Goal: Task Accomplishment & Management: Complete application form

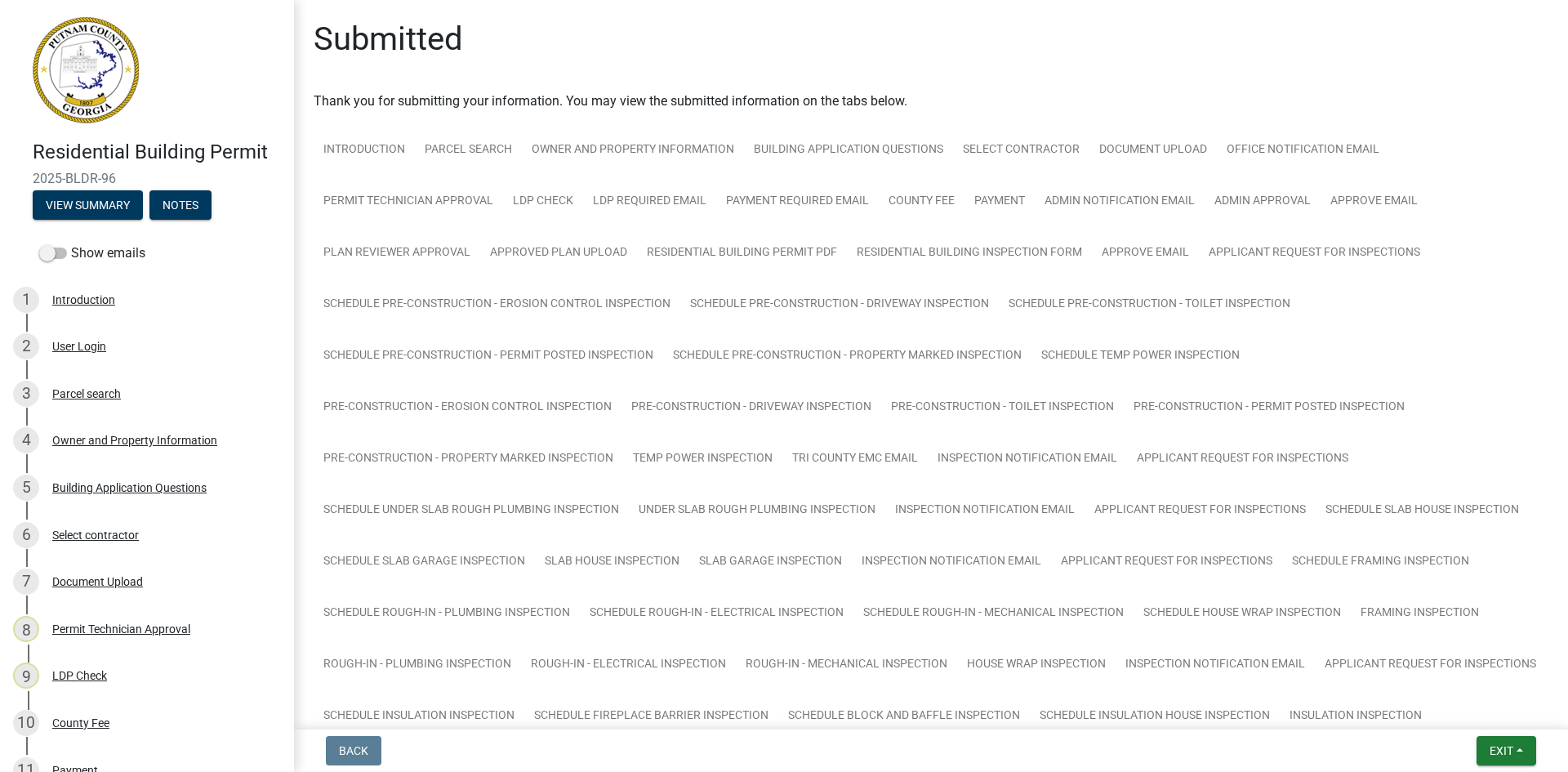
scroll to position [347, 0]
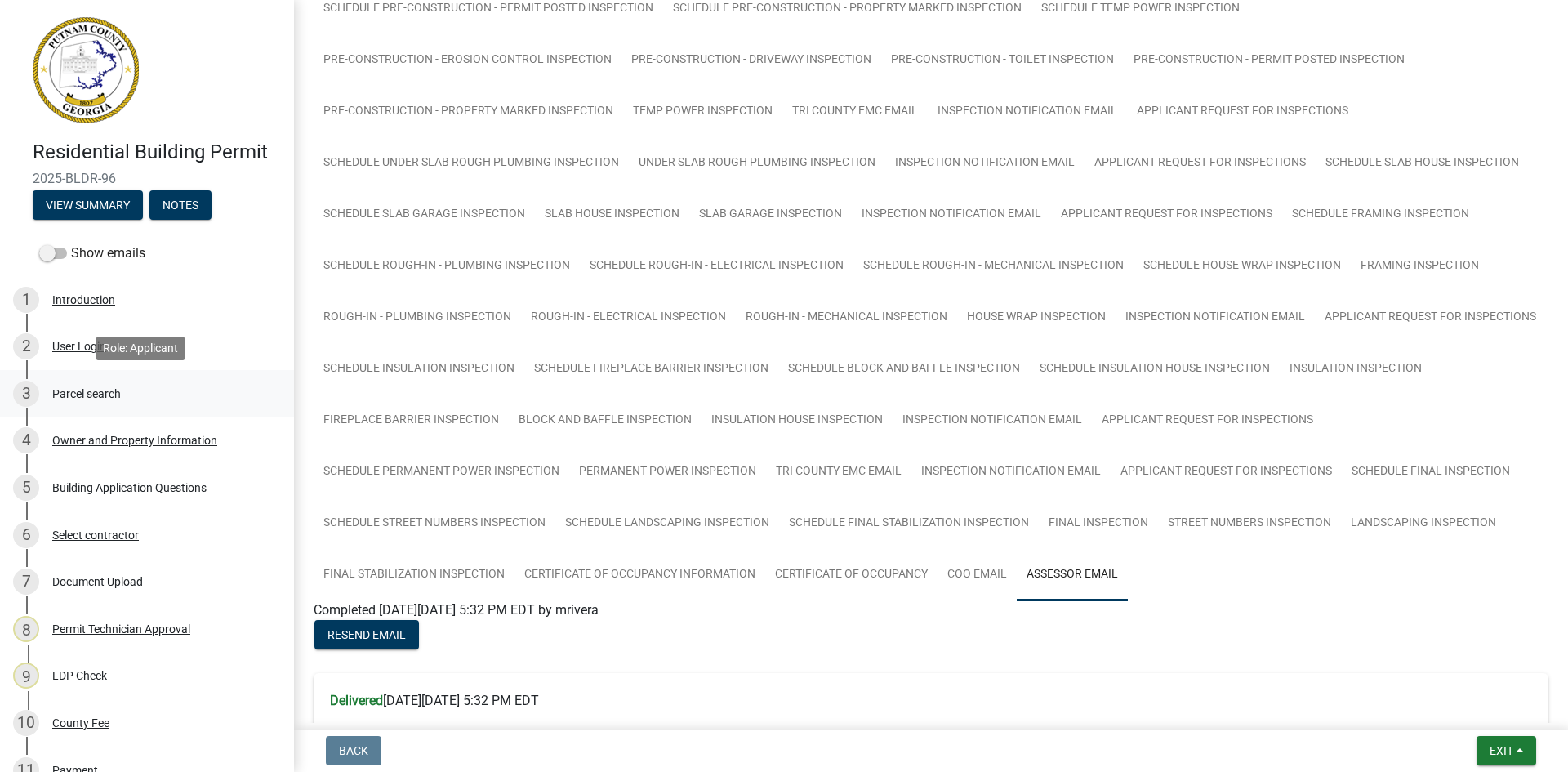
click at [63, 385] on div "3 Parcel search" at bounding box center [140, 393] width 255 height 26
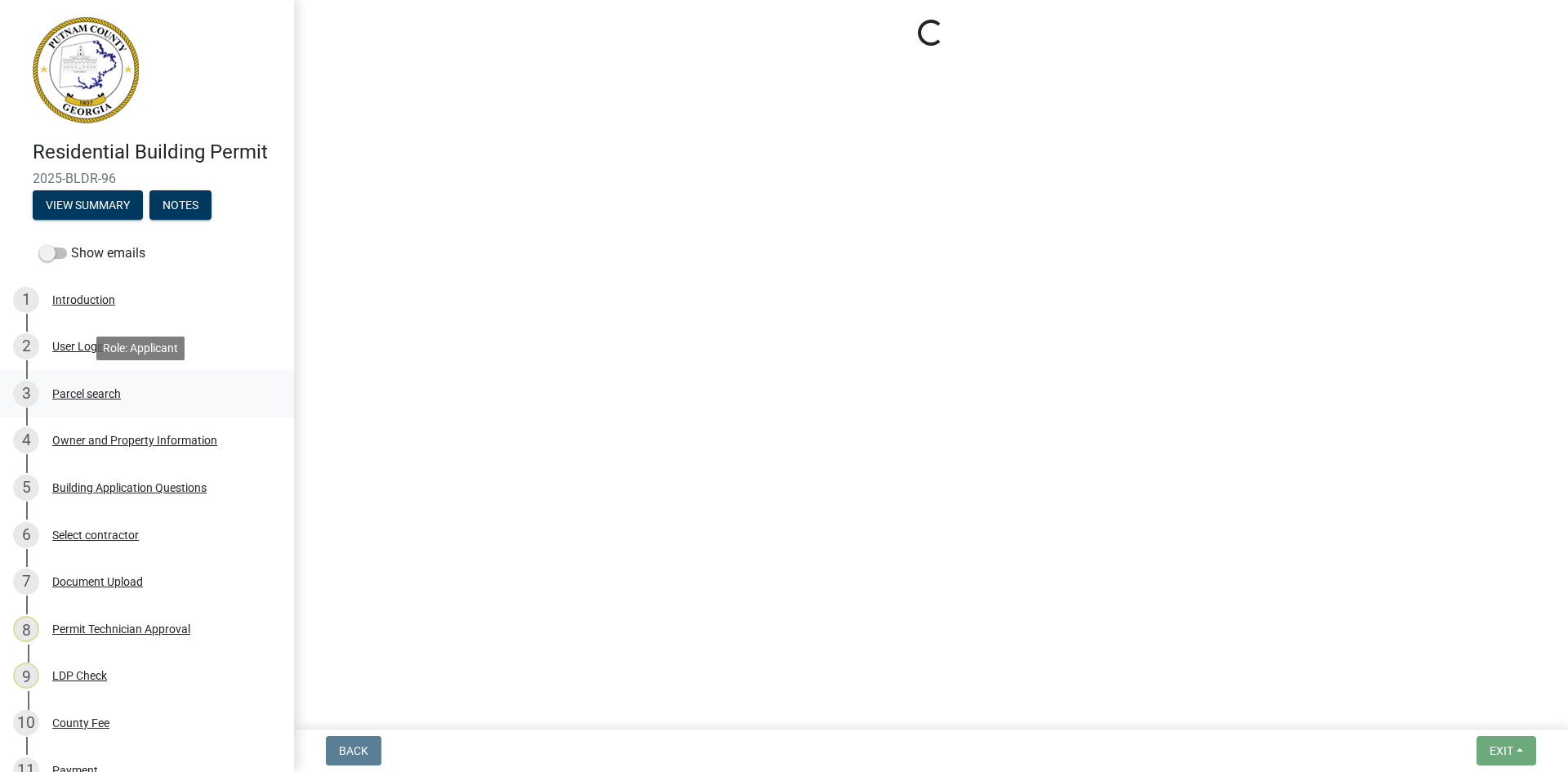
scroll to position [0, 0]
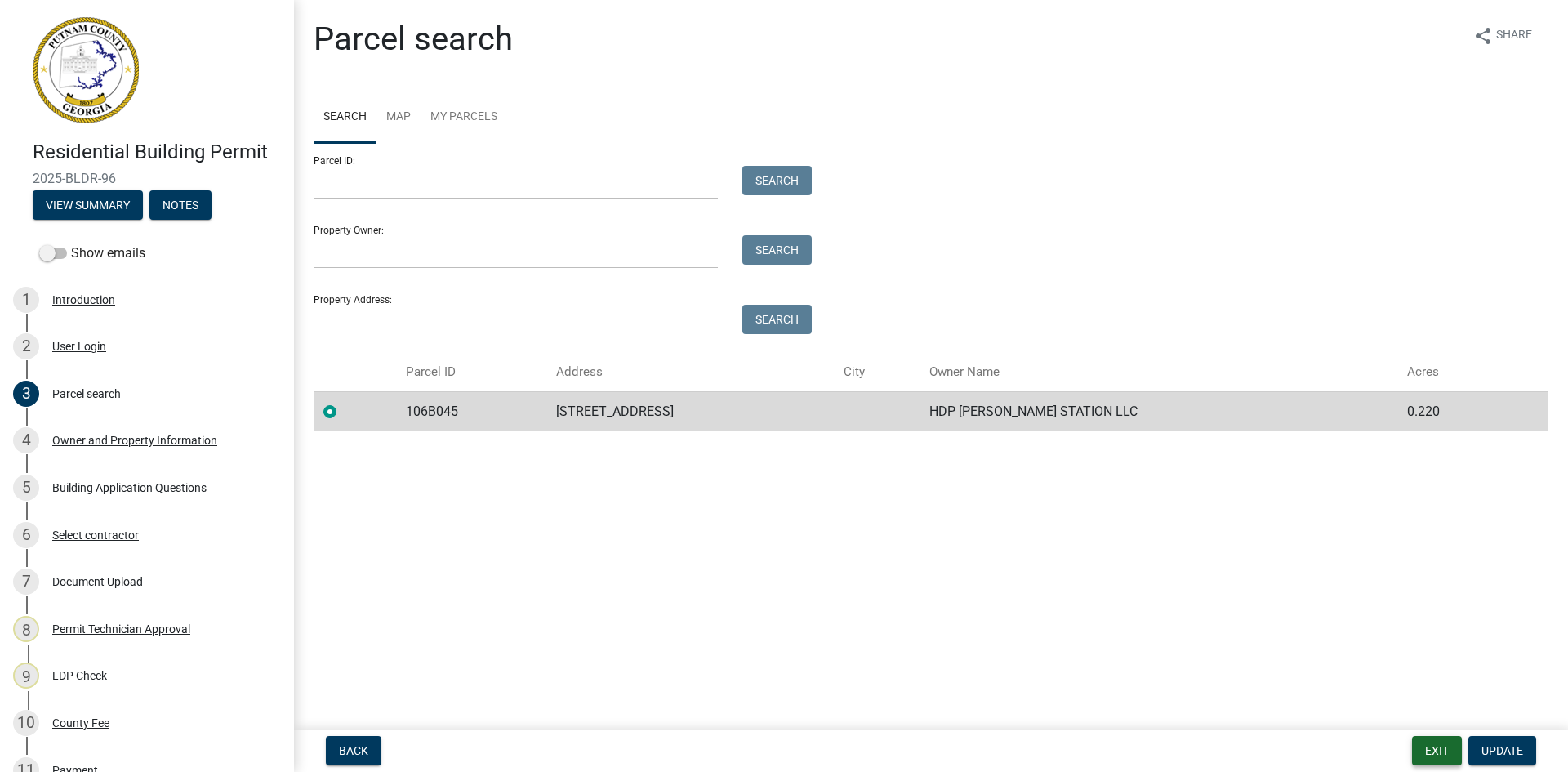
click at [1443, 751] on button "Exit" at bounding box center [1437, 750] width 50 height 30
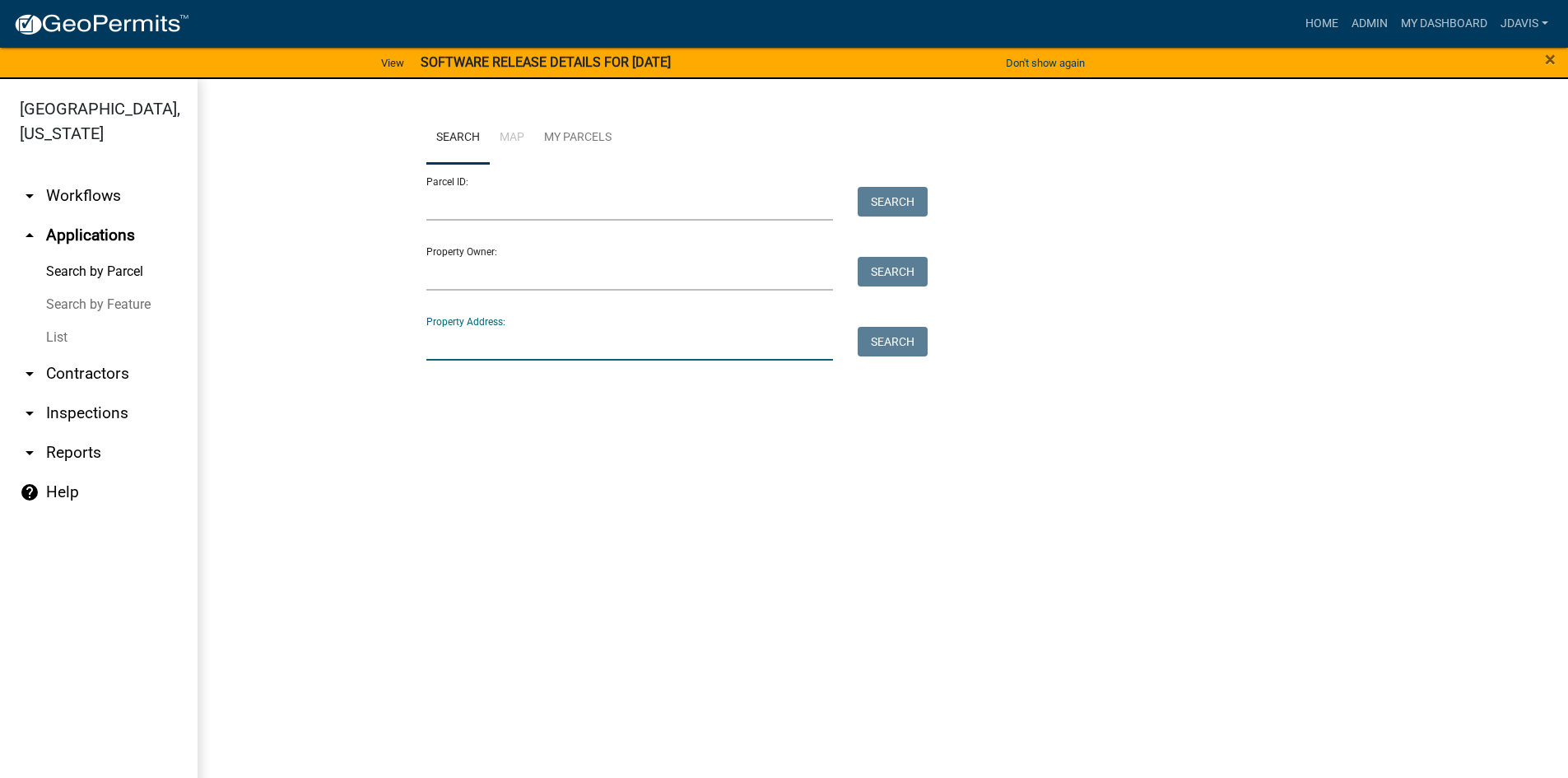
click at [559, 343] on input "Property Address:" at bounding box center [630, 343] width 407 height 34
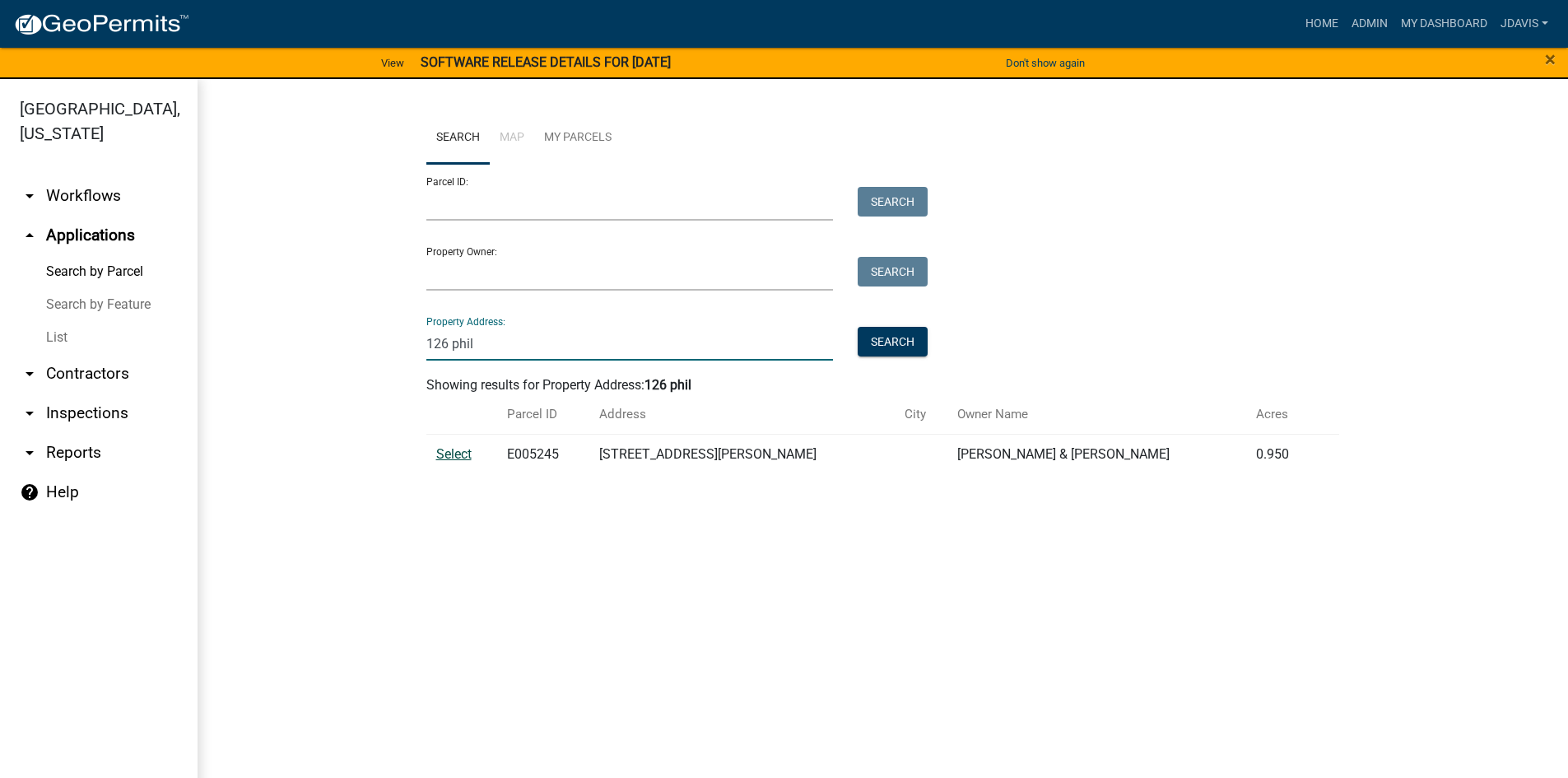
type input "126 phil"
click at [466, 456] on span "Select" at bounding box center [454, 454] width 36 height 15
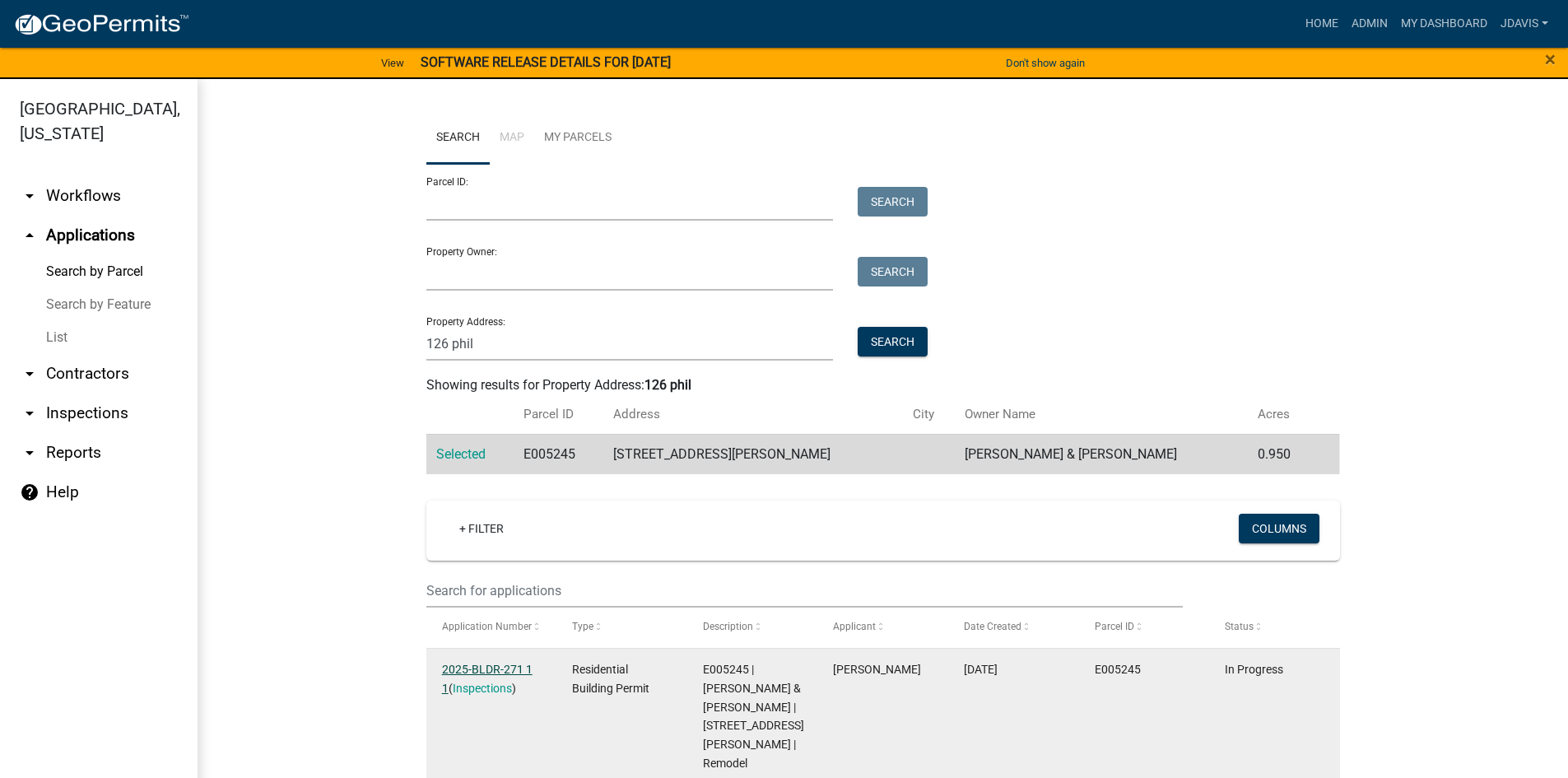
click at [480, 667] on link "2025-BLDR-271 1 1" at bounding box center [487, 678] width 90 height 32
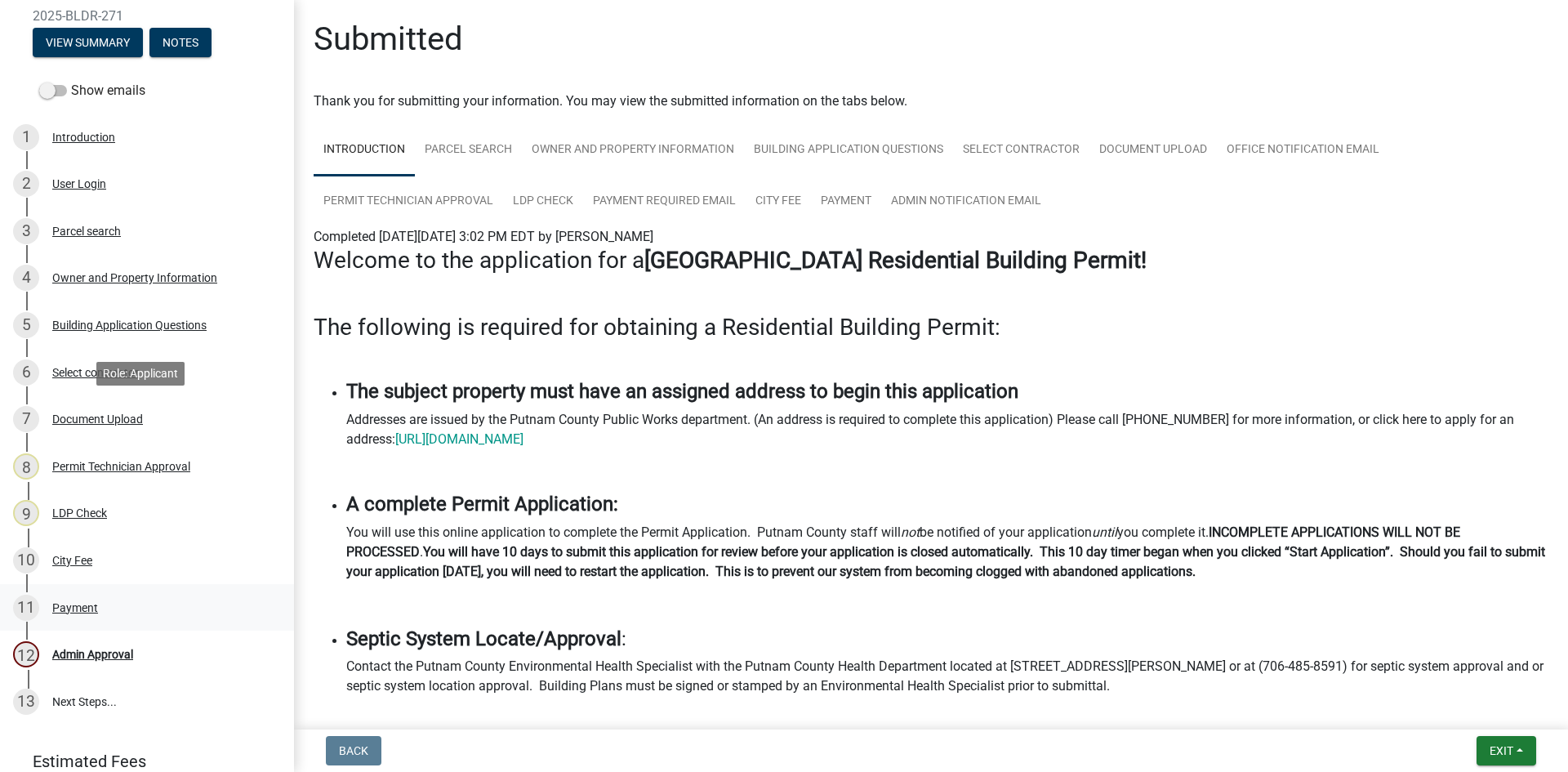
scroll to position [164, 0]
click at [97, 410] on div "7 Document Upload" at bounding box center [140, 418] width 255 height 26
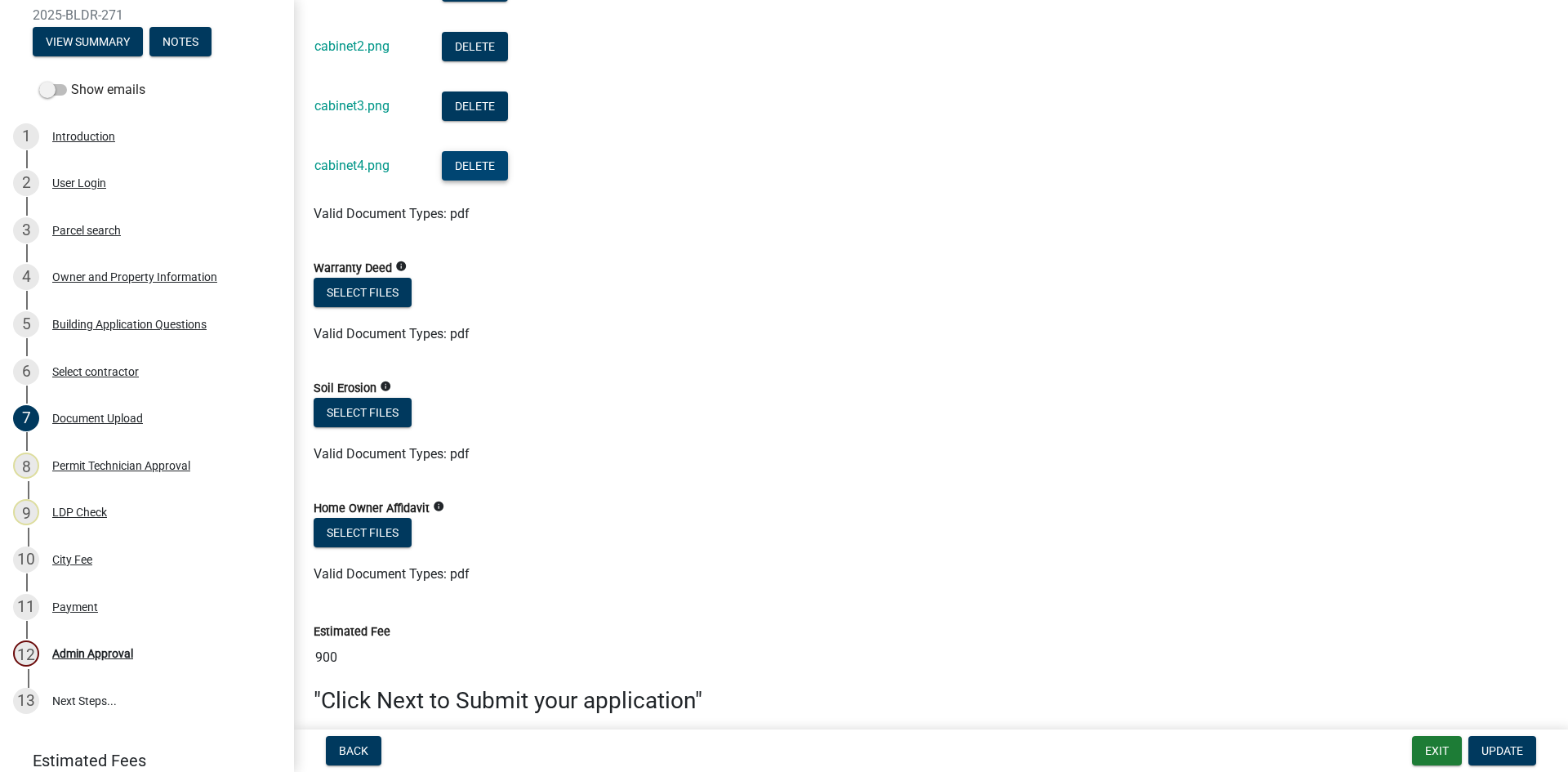
scroll to position [1225, 0]
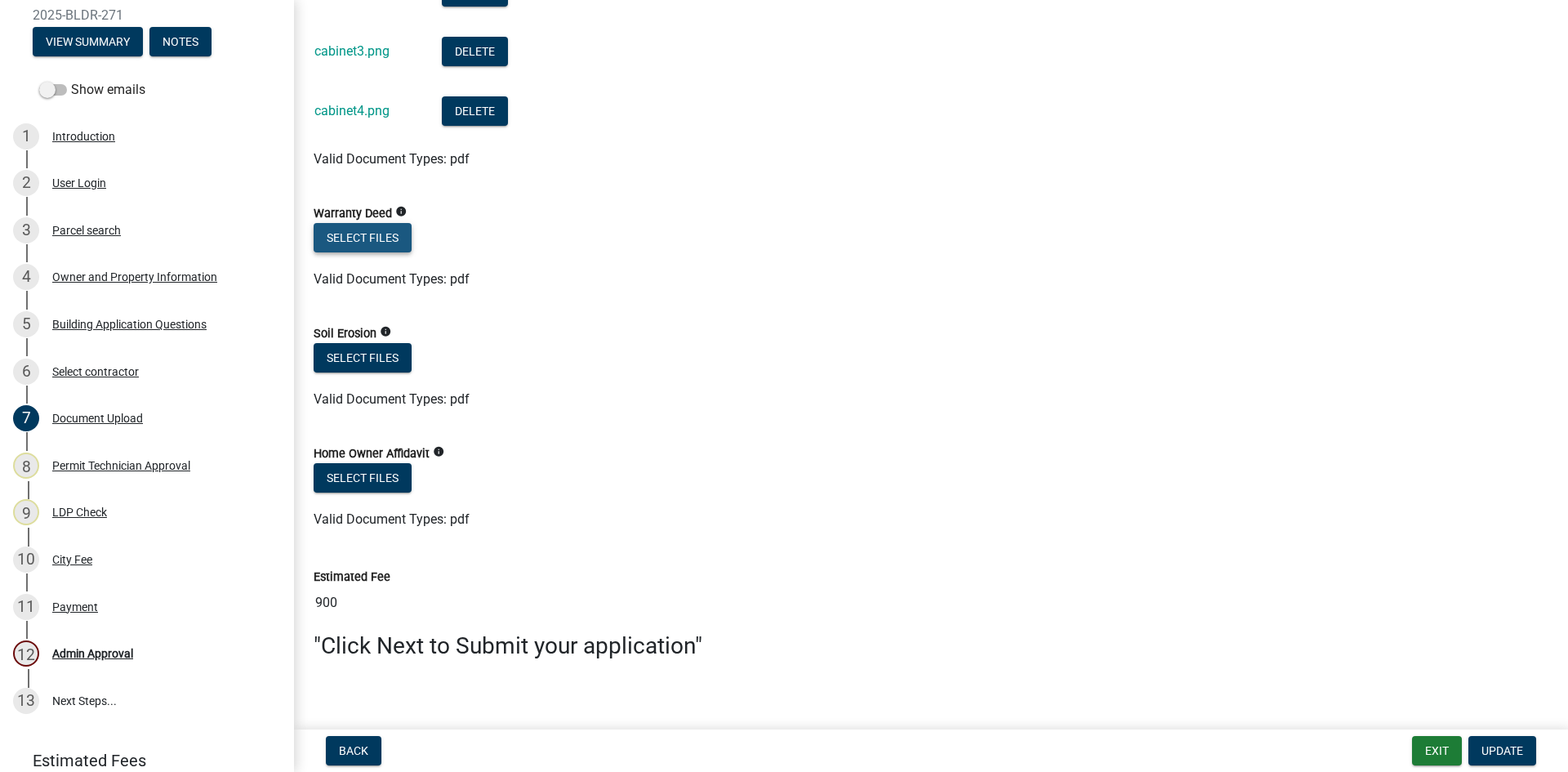
click at [384, 249] on button "Select files" at bounding box center [363, 238] width 98 height 30
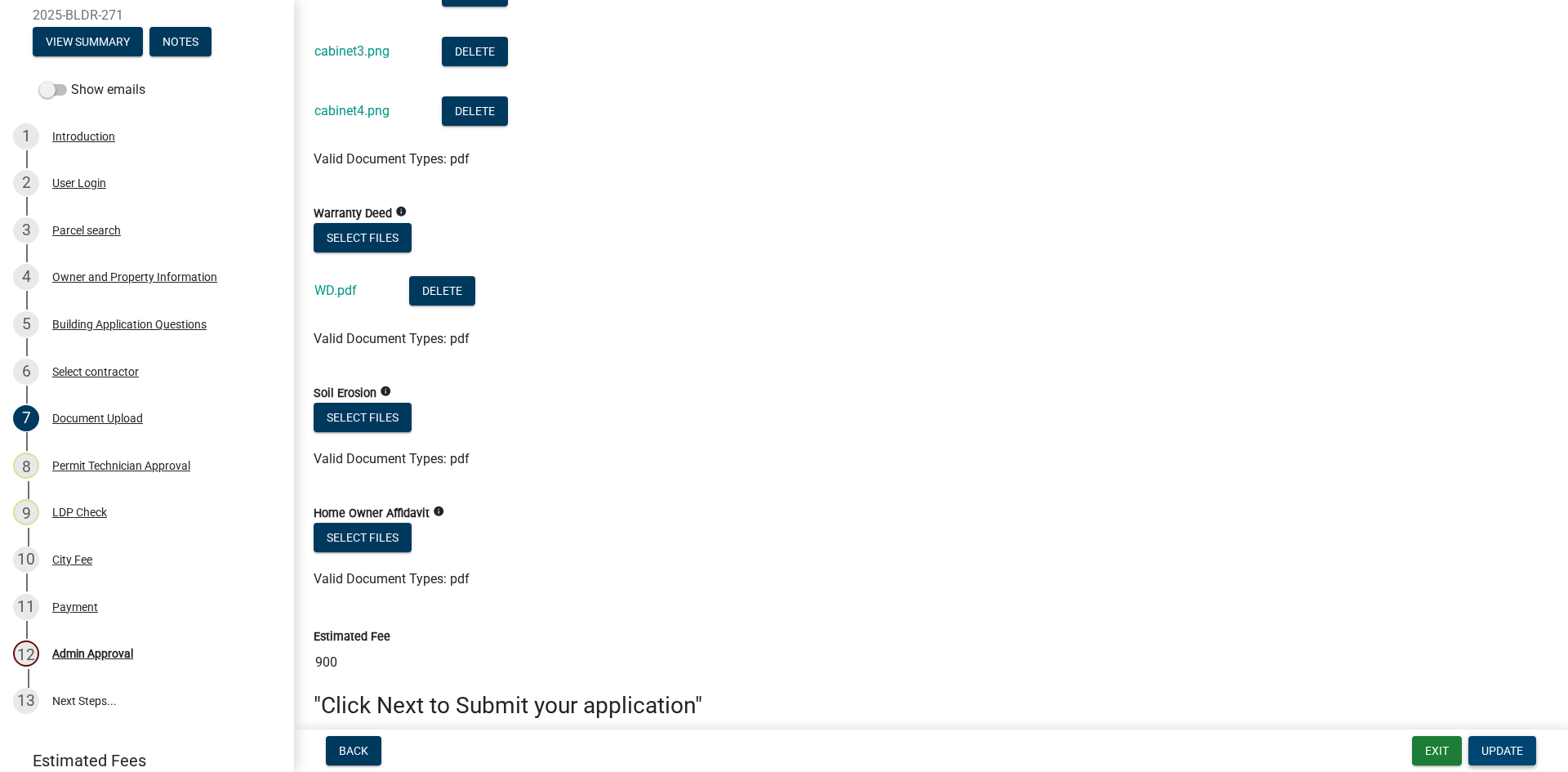
click at [1494, 752] on span "Update" at bounding box center [1503, 750] width 42 height 13
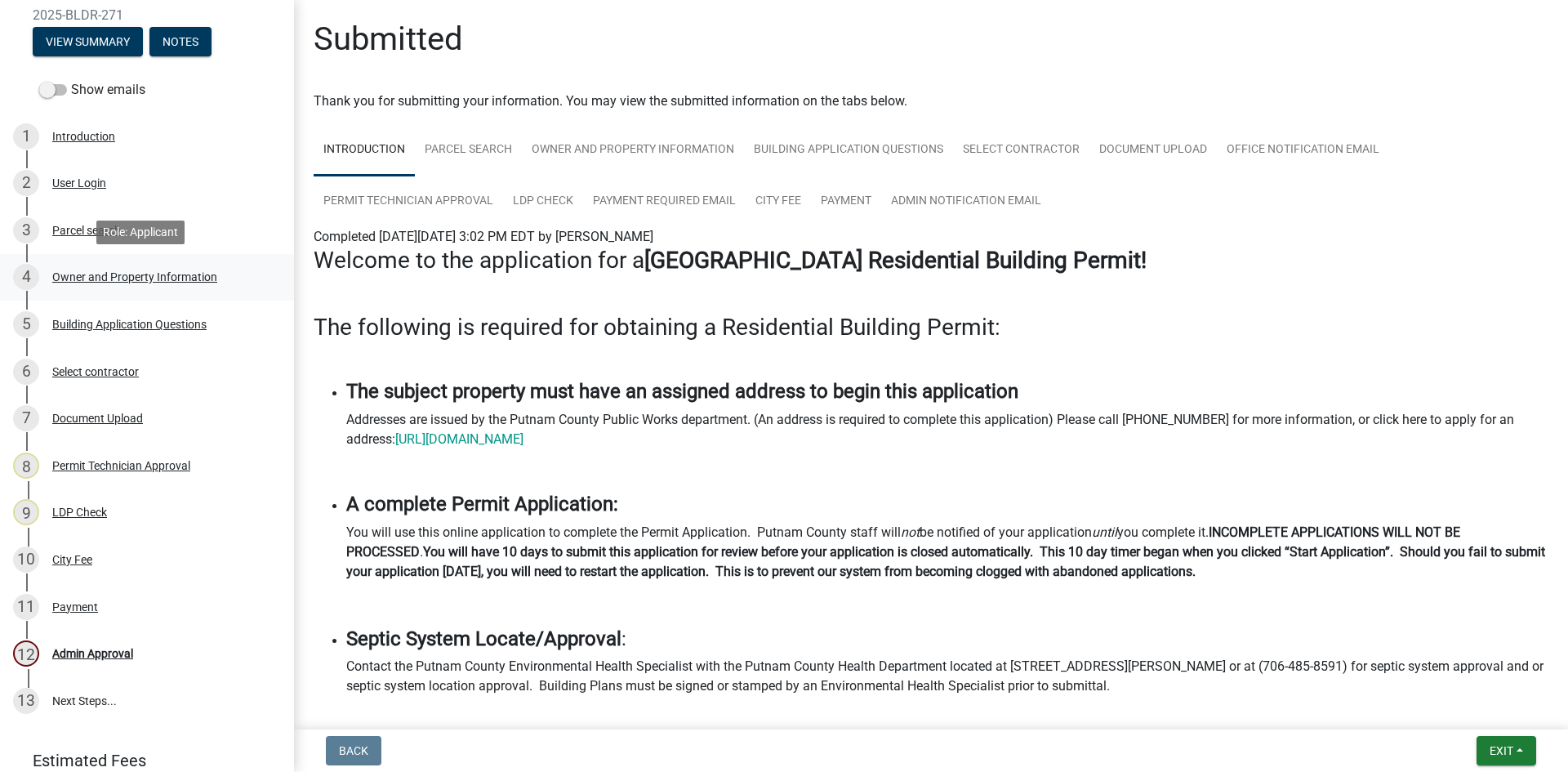
click at [138, 266] on div "4 Owner and Property Information" at bounding box center [140, 277] width 255 height 26
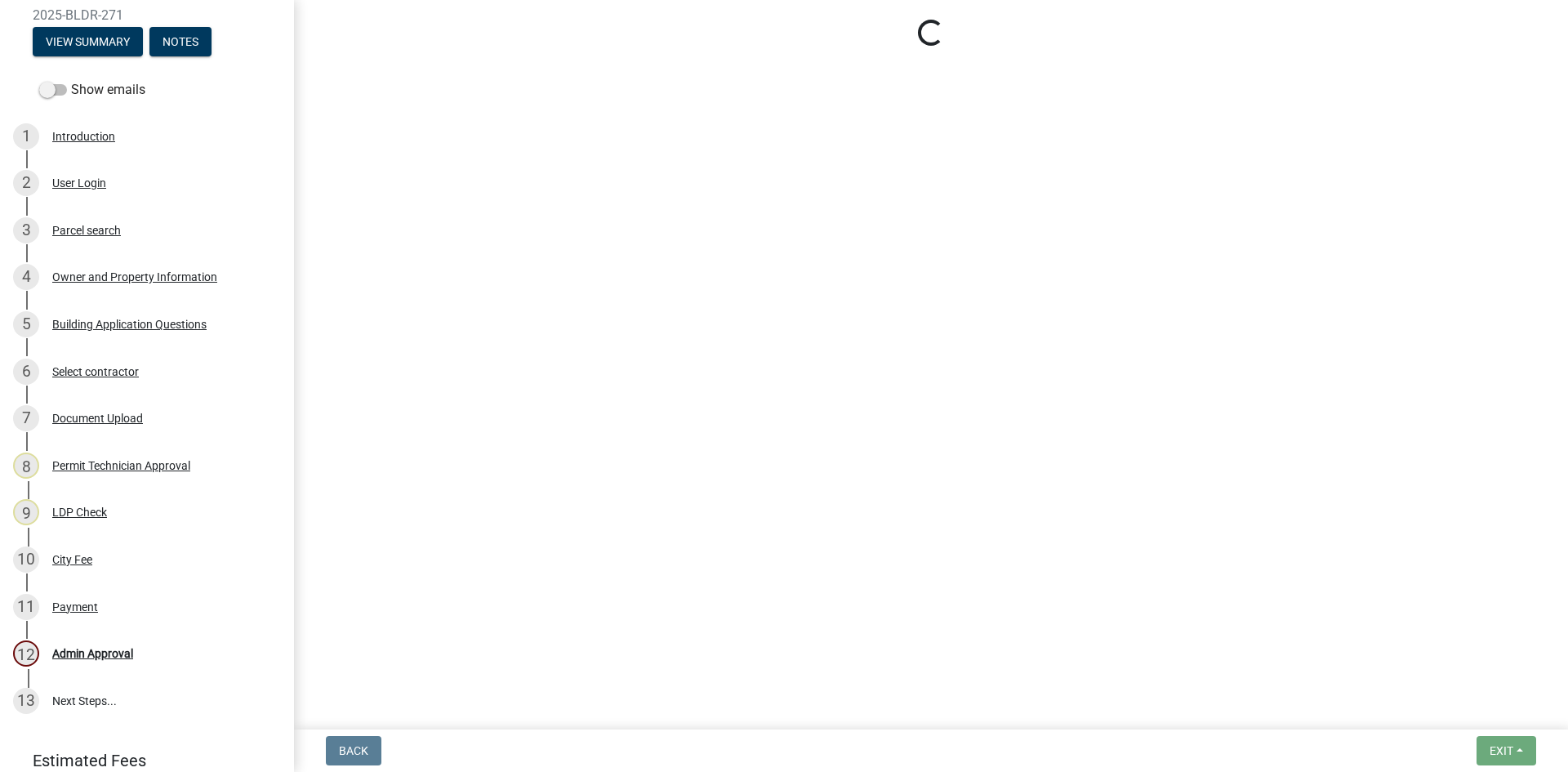
select select "ef7a1fc2-7a7a-426d-b1f0-c9b9b6ca7ff4"
select select "83394b22-4a11-496c-8e5c-75ade2e72faf"
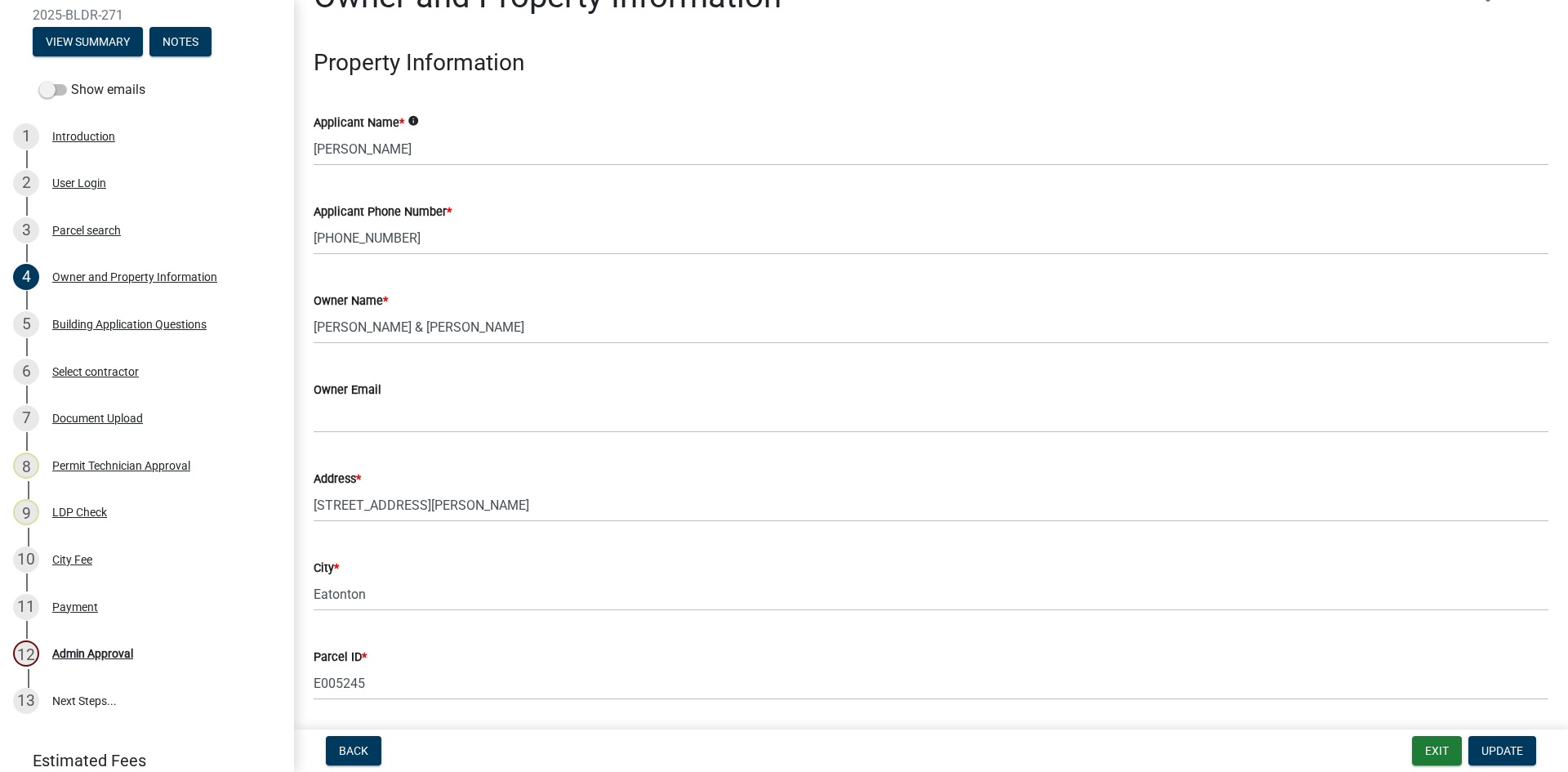
scroll to position [31, 0]
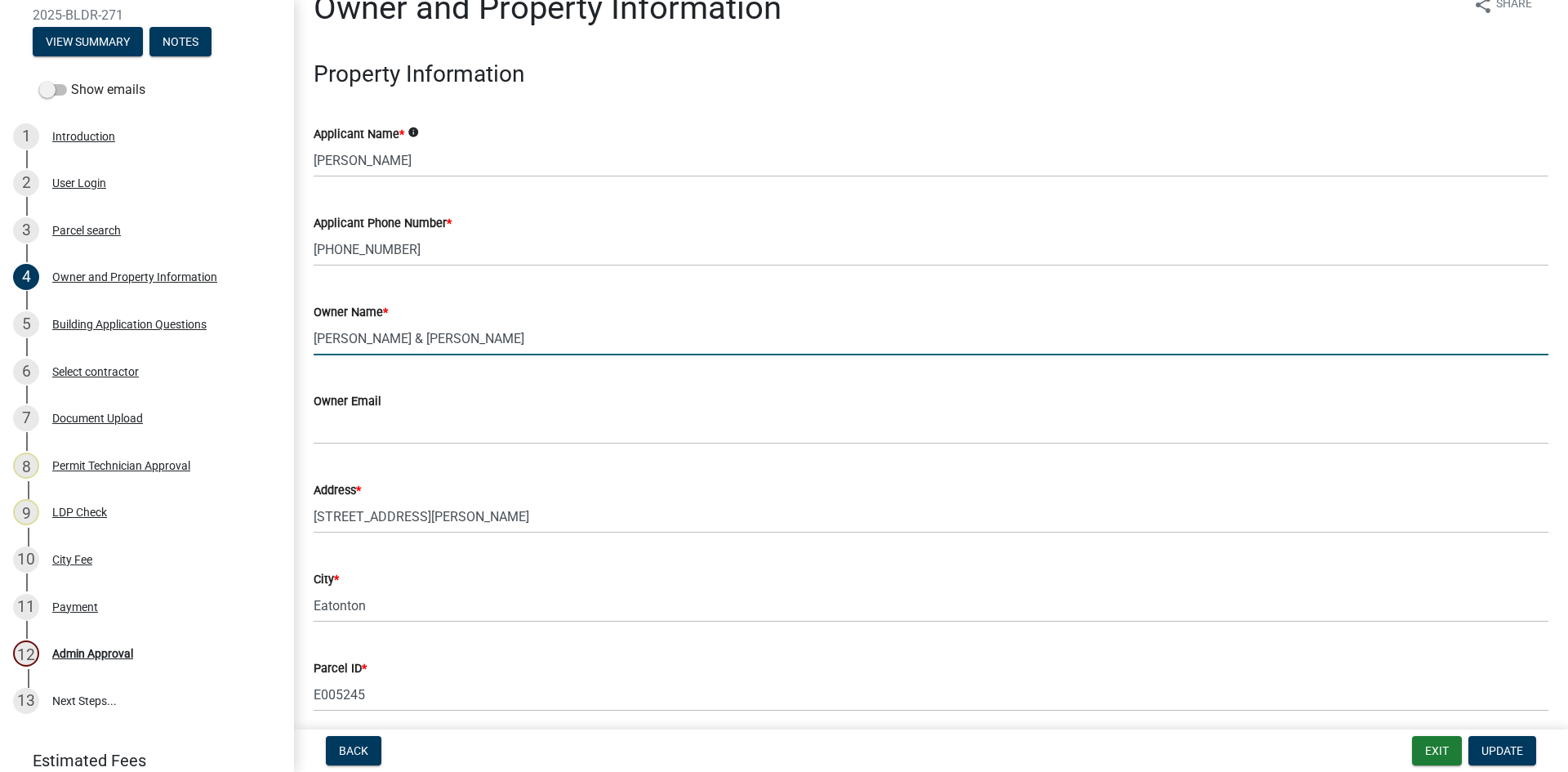
drag, startPoint x: 478, startPoint y: 344, endPoint x: 295, endPoint y: 353, distance: 183.2
type input "[PERSON_NAME]"
click at [1510, 748] on span "Update" at bounding box center [1503, 750] width 42 height 13
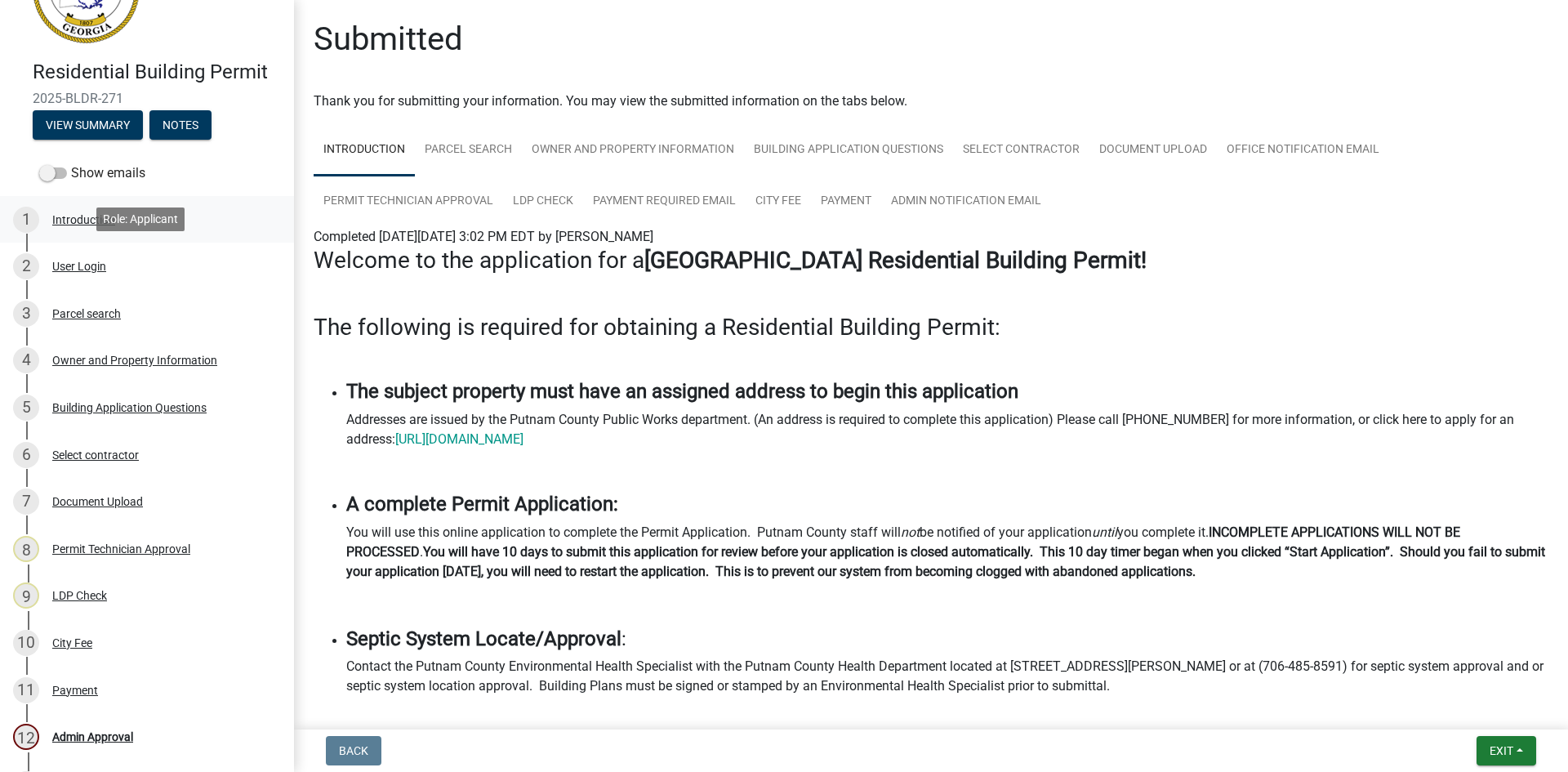
scroll to position [0, 0]
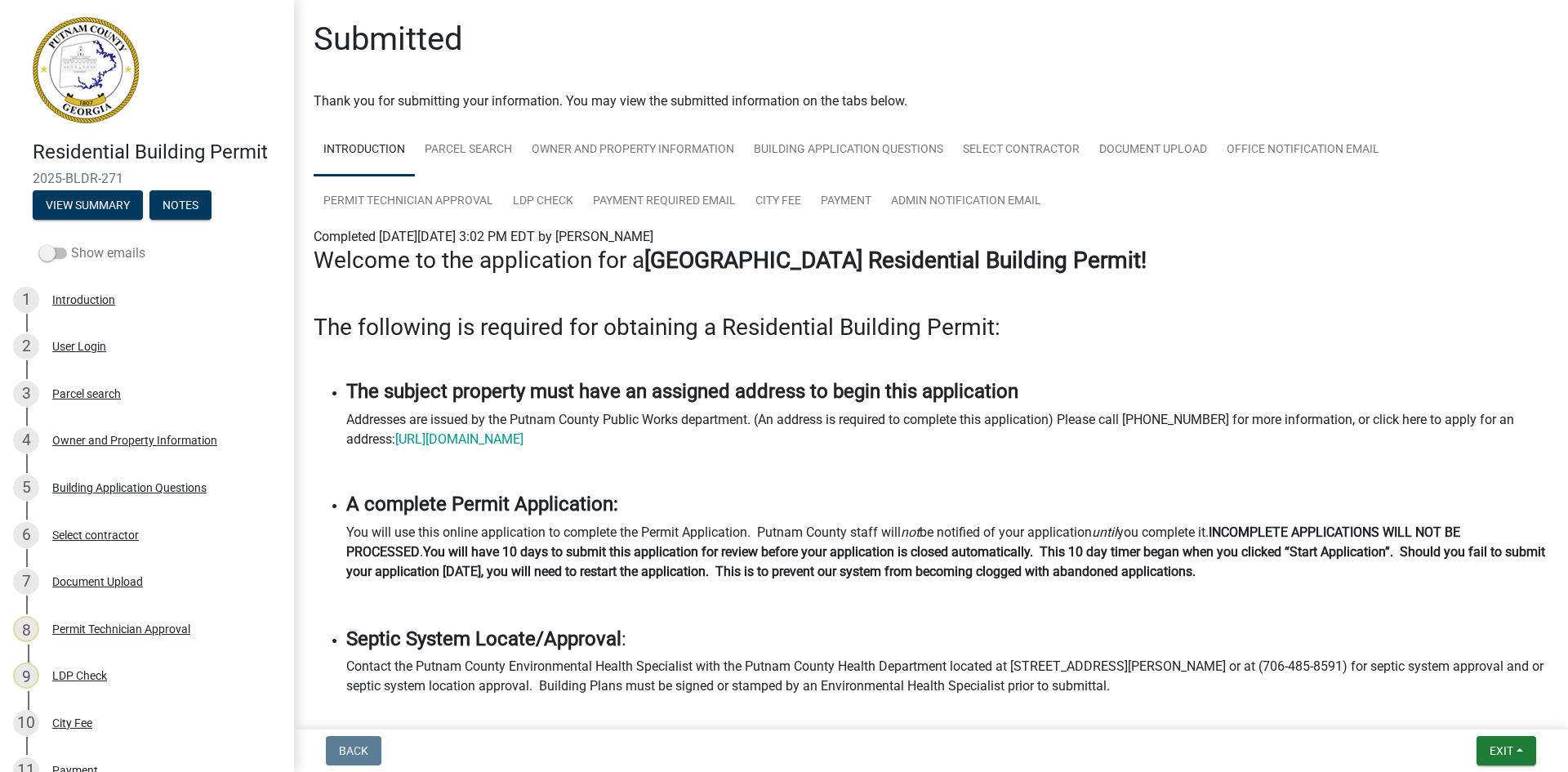
click at [49, 253] on span at bounding box center [52, 253] width 28 height 12
click at [71, 243] on input "Show emails" at bounding box center [71, 243] width 0 height 0
click at [1019, 189] on link "Admin Notification Email" at bounding box center [967, 202] width 170 height 52
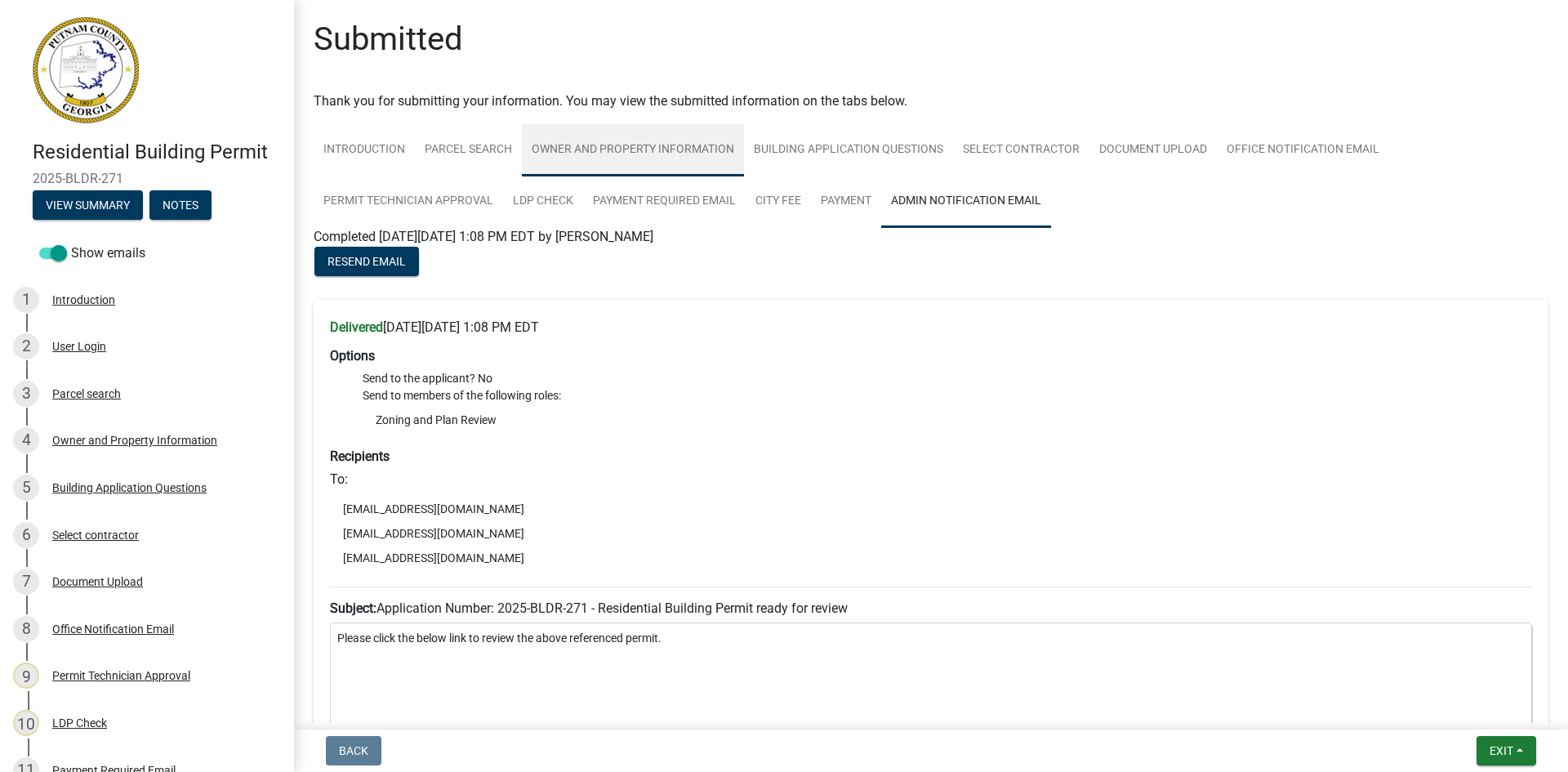
click at [628, 140] on link "Owner and Property Information" at bounding box center [633, 150] width 222 height 52
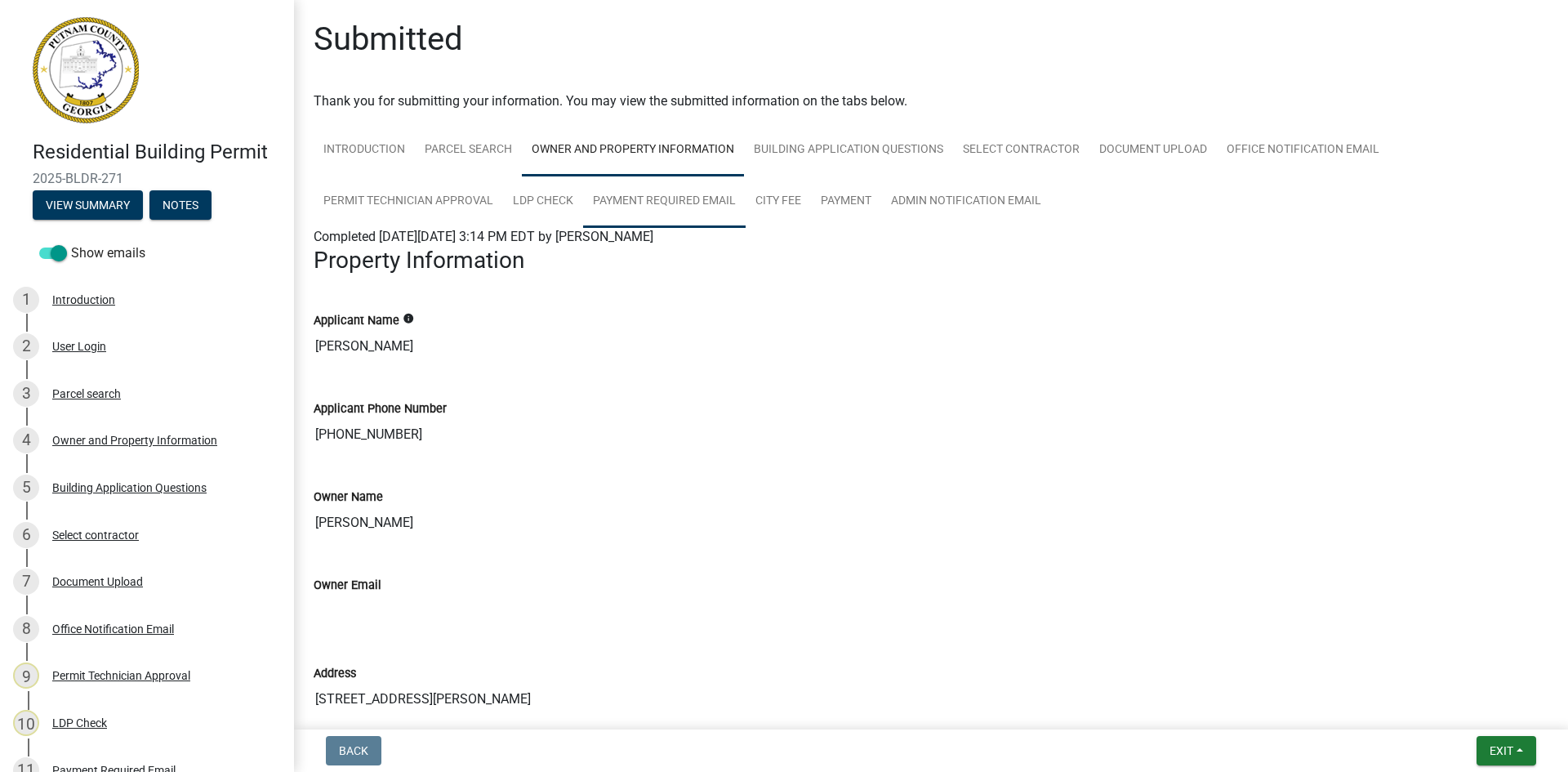
click at [720, 191] on link "Payment Required Email" at bounding box center [665, 202] width 163 height 52
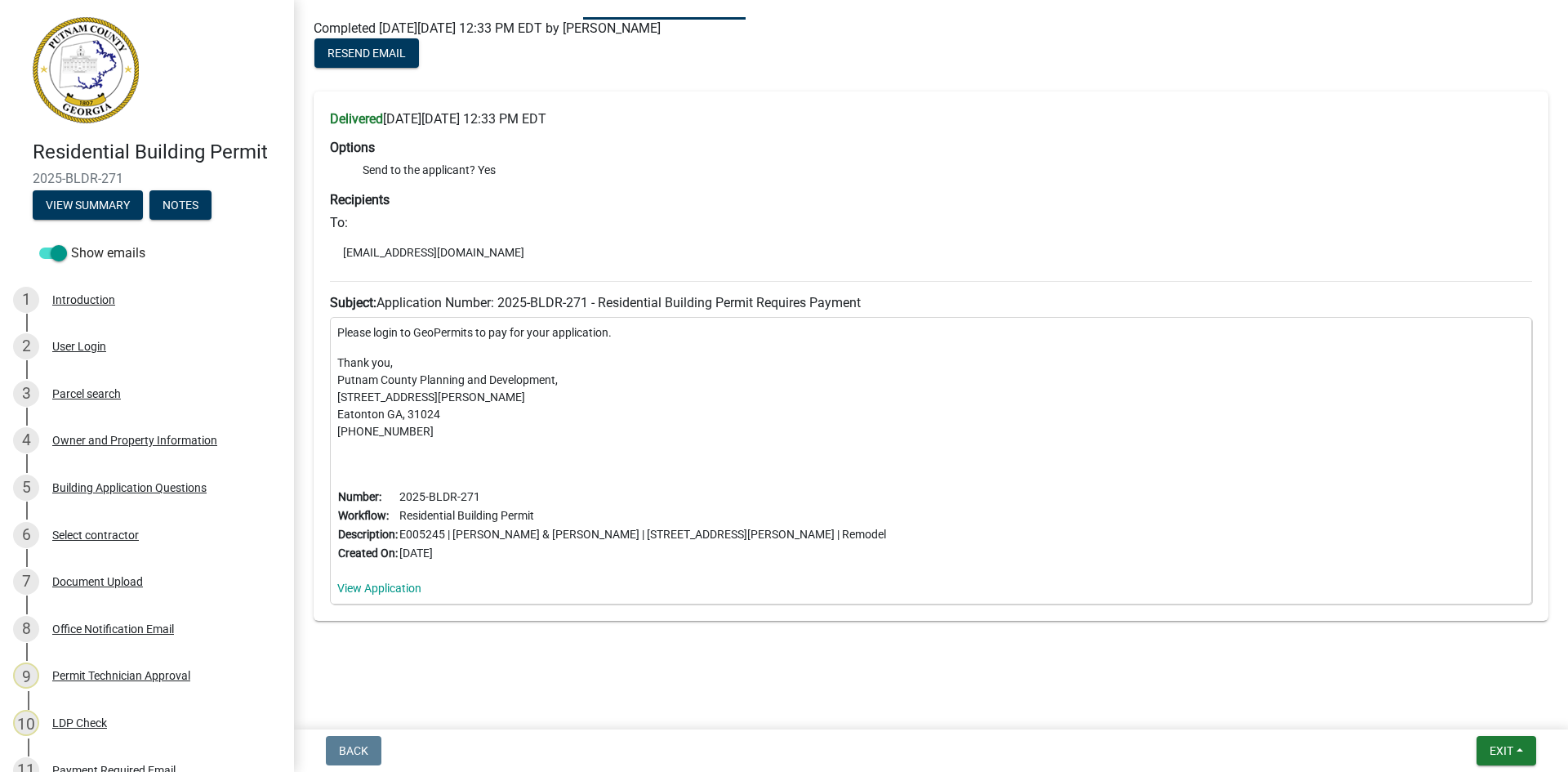
scroll to position [209, 0]
click at [387, 586] on link "View Application" at bounding box center [379, 587] width 84 height 13
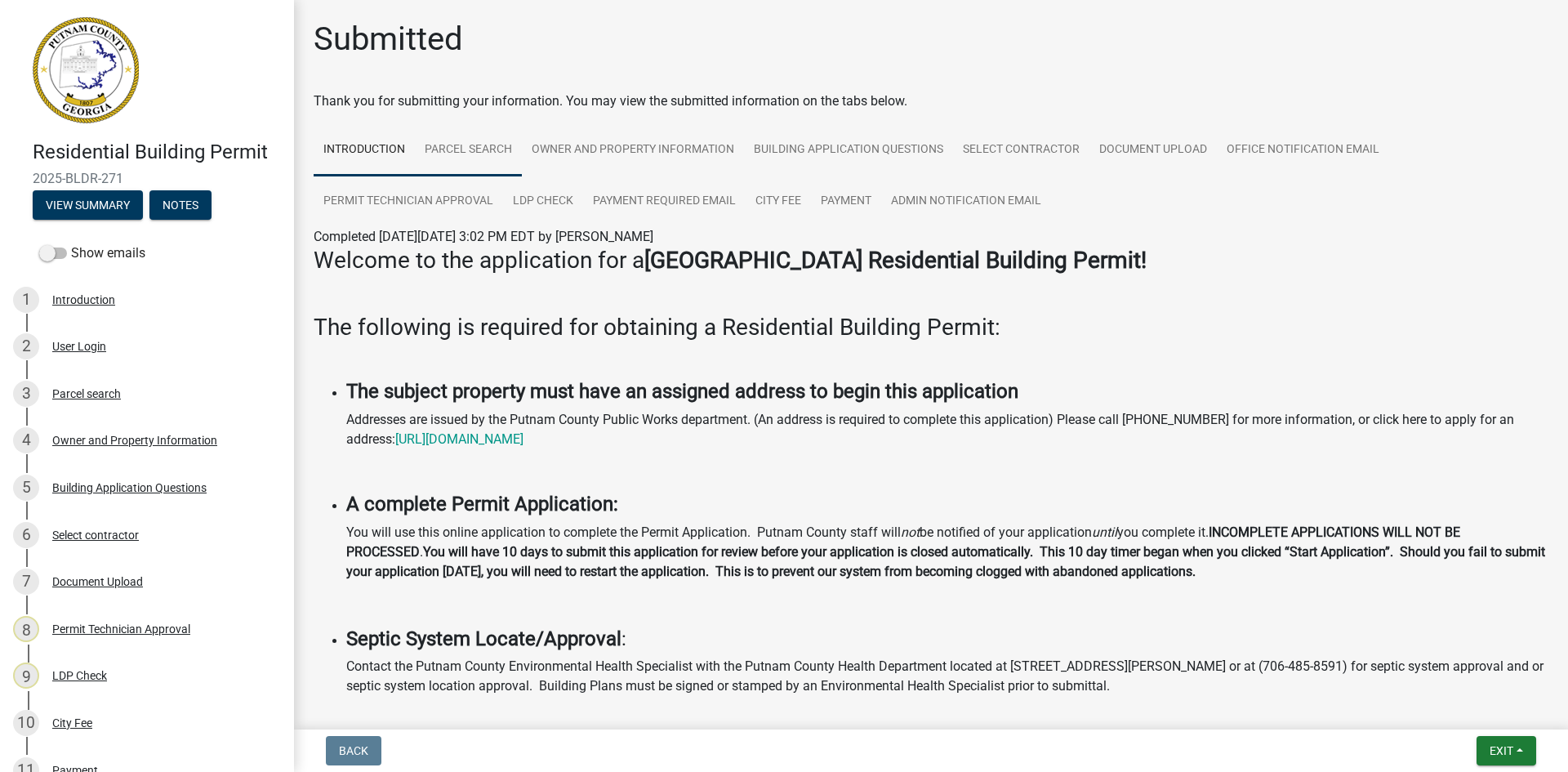
click at [492, 148] on link "Parcel search" at bounding box center [468, 150] width 107 height 52
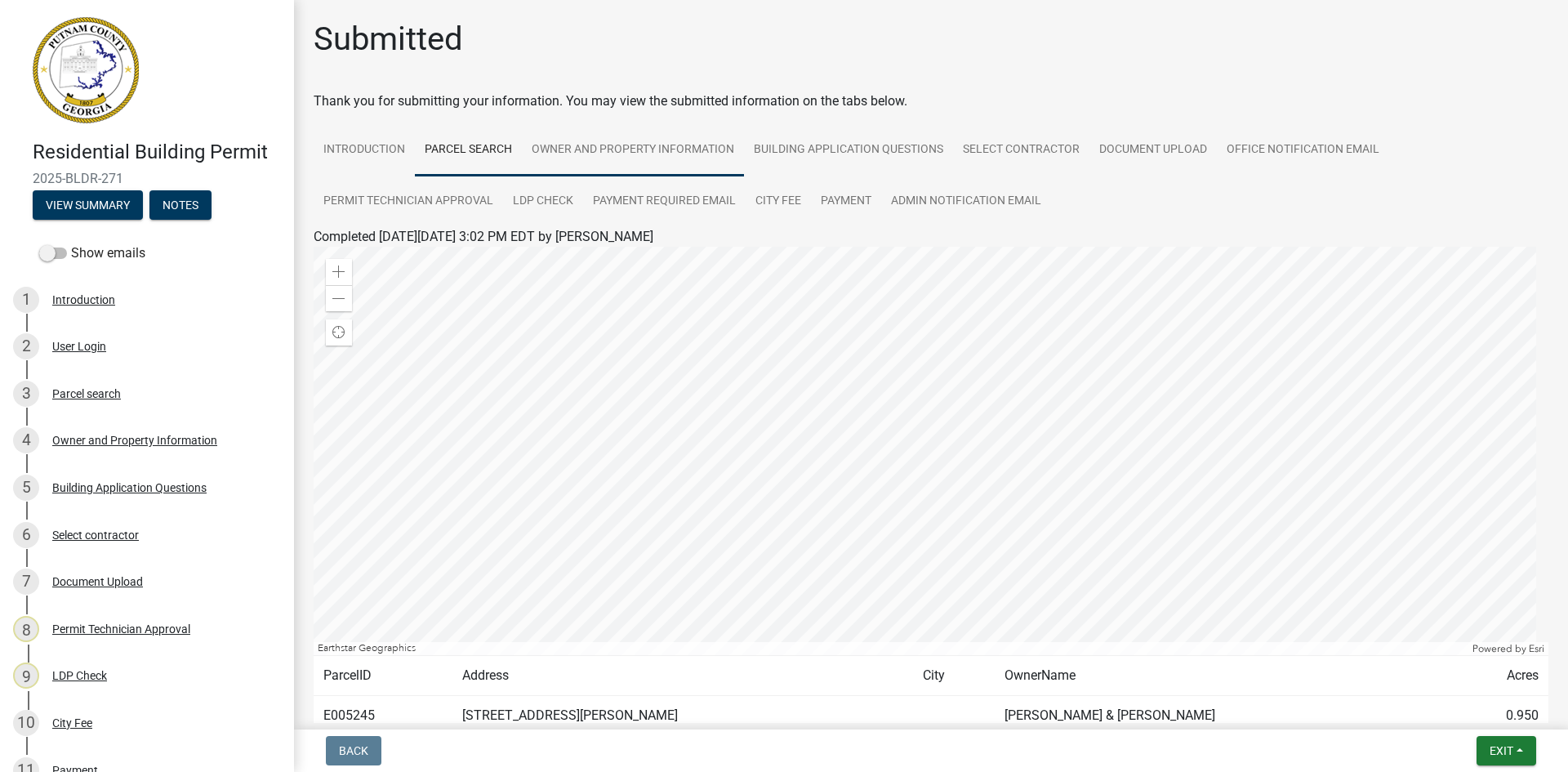
click at [667, 148] on link "Owner and Property Information" at bounding box center [633, 150] width 222 height 52
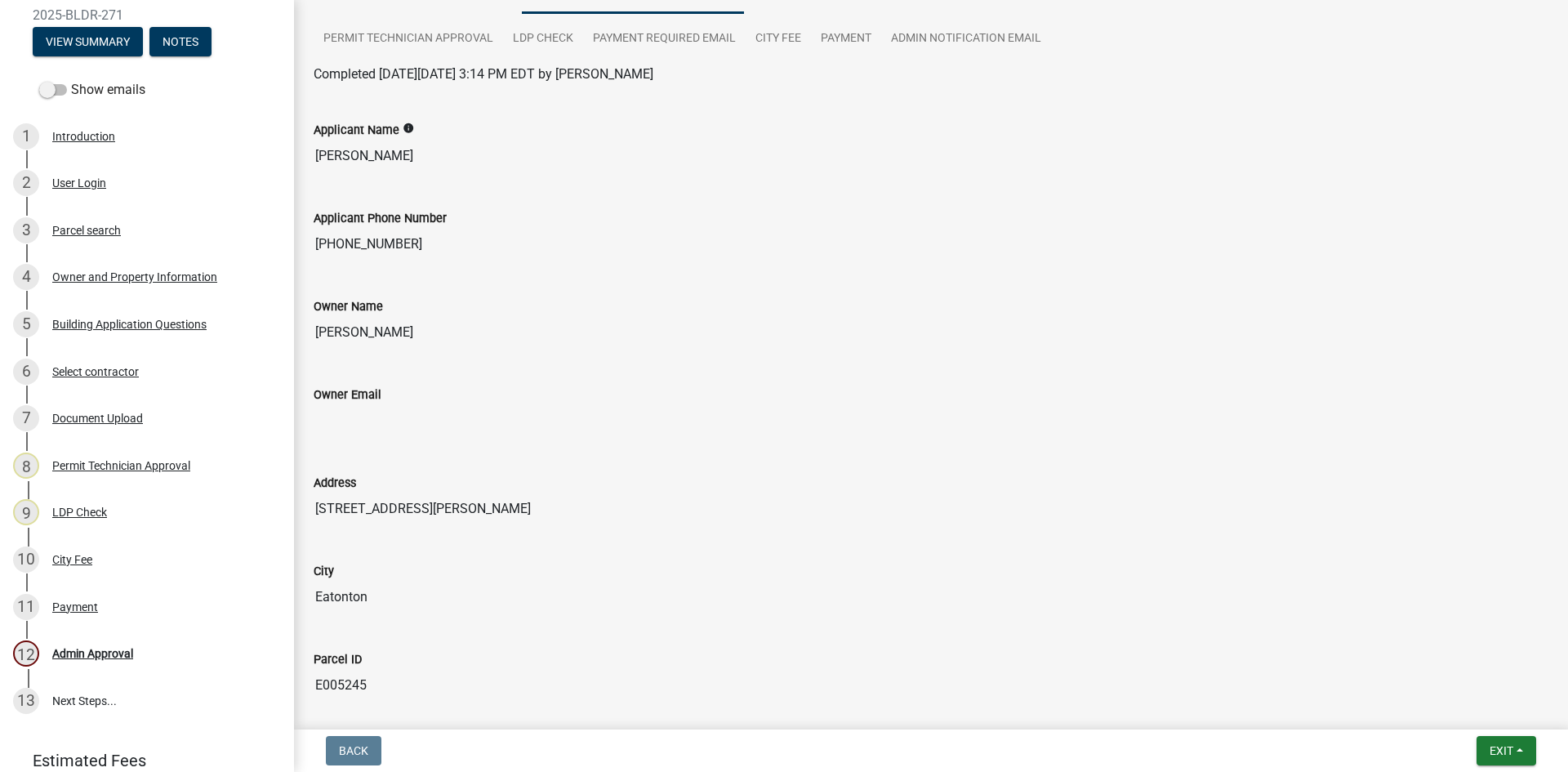
scroll to position [164, 0]
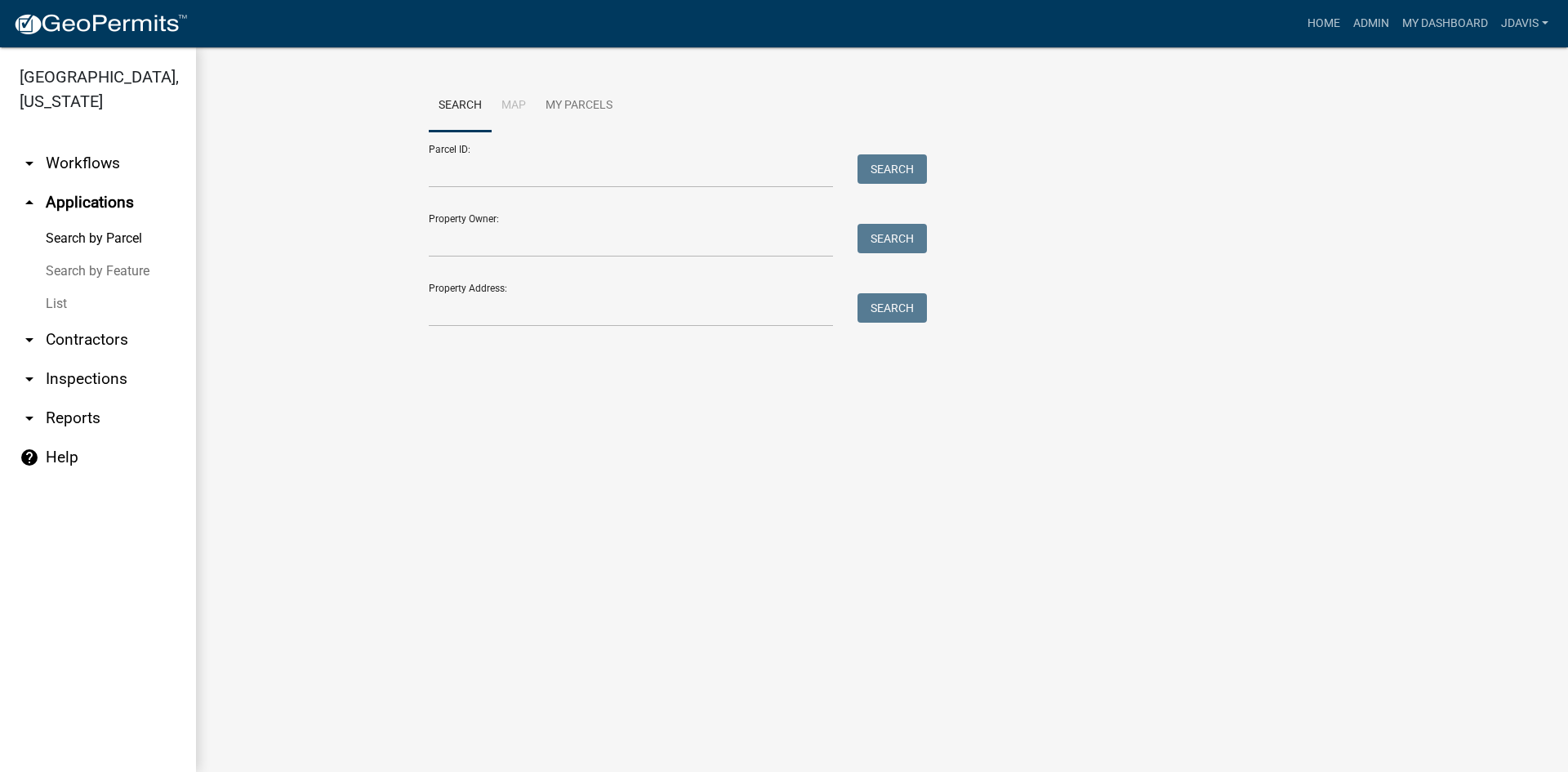
click at [52, 307] on link "List" at bounding box center [98, 304] width 196 height 33
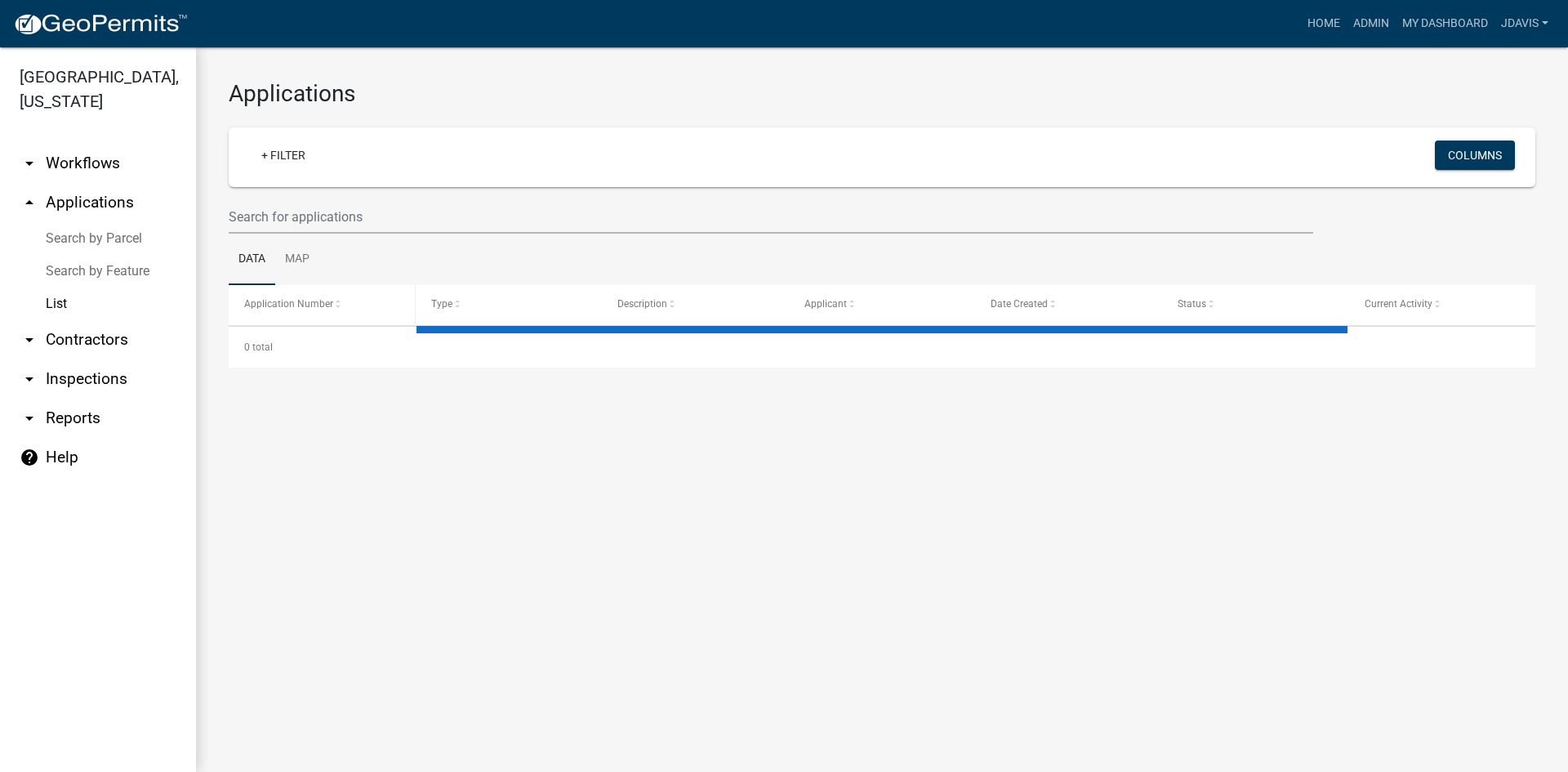
select select "2: 50"
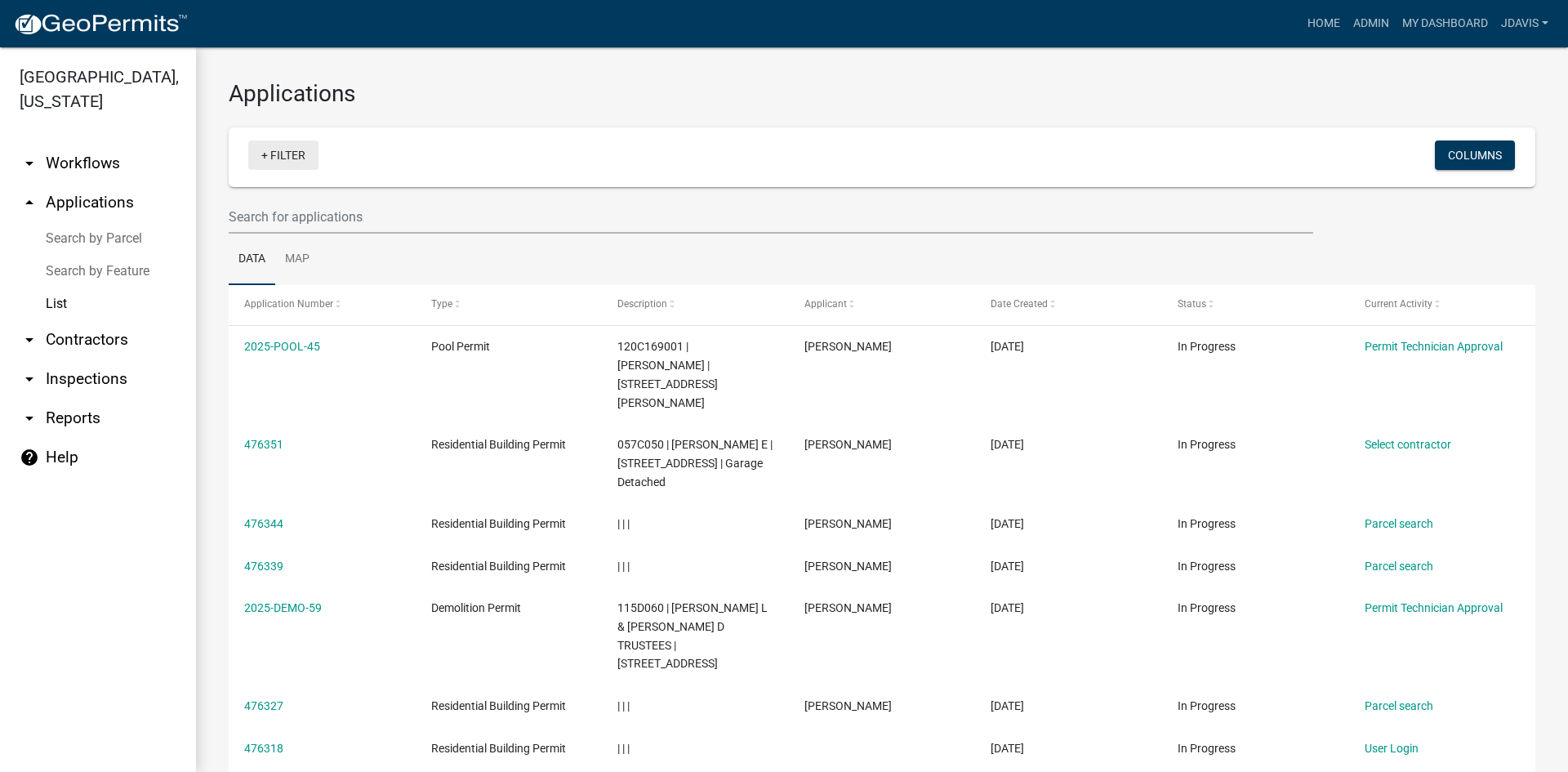
click at [265, 151] on link "+ Filter" at bounding box center [284, 155] width 71 height 30
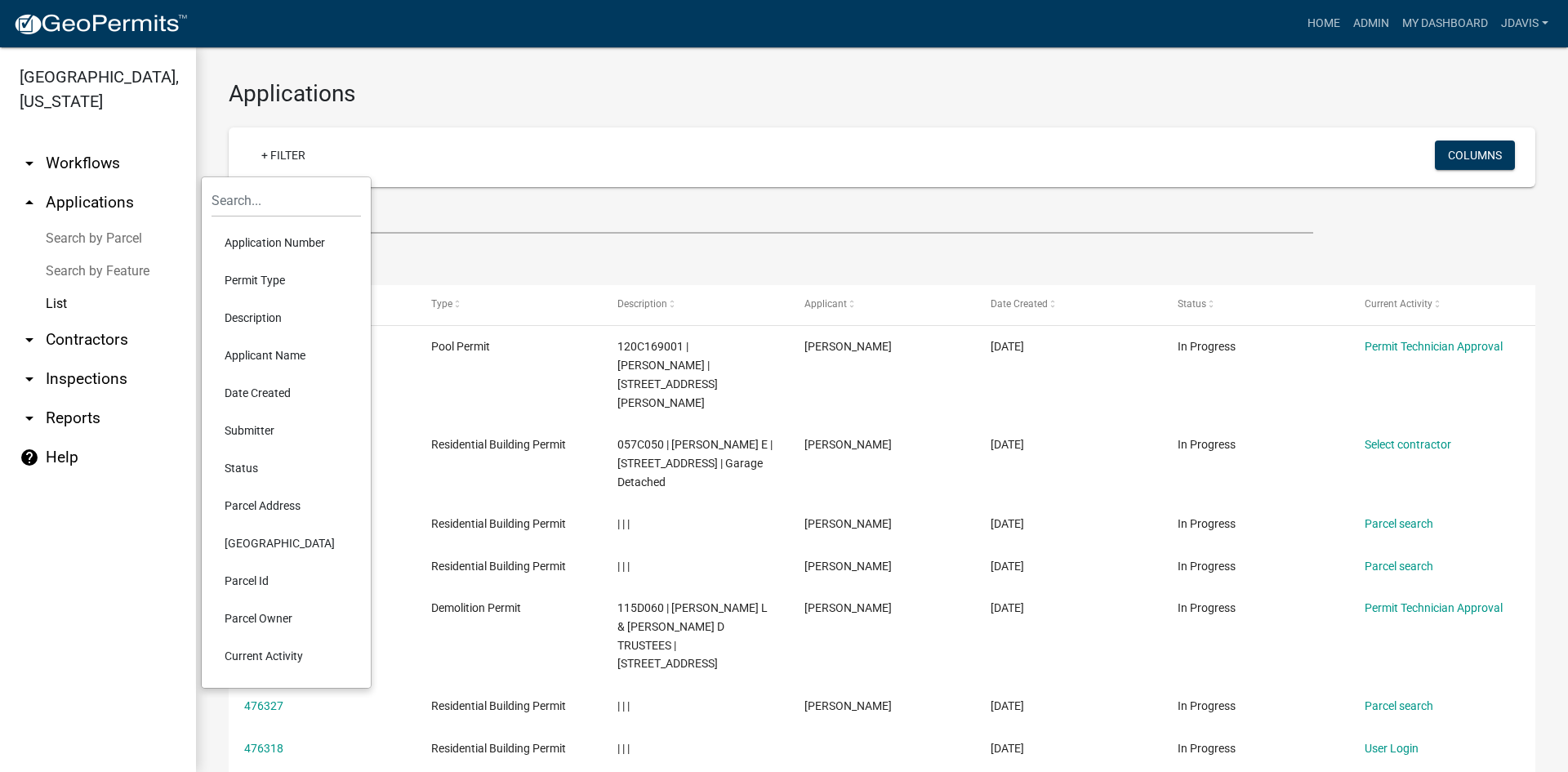
click at [277, 653] on li "Current Activity" at bounding box center [286, 656] width 149 height 38
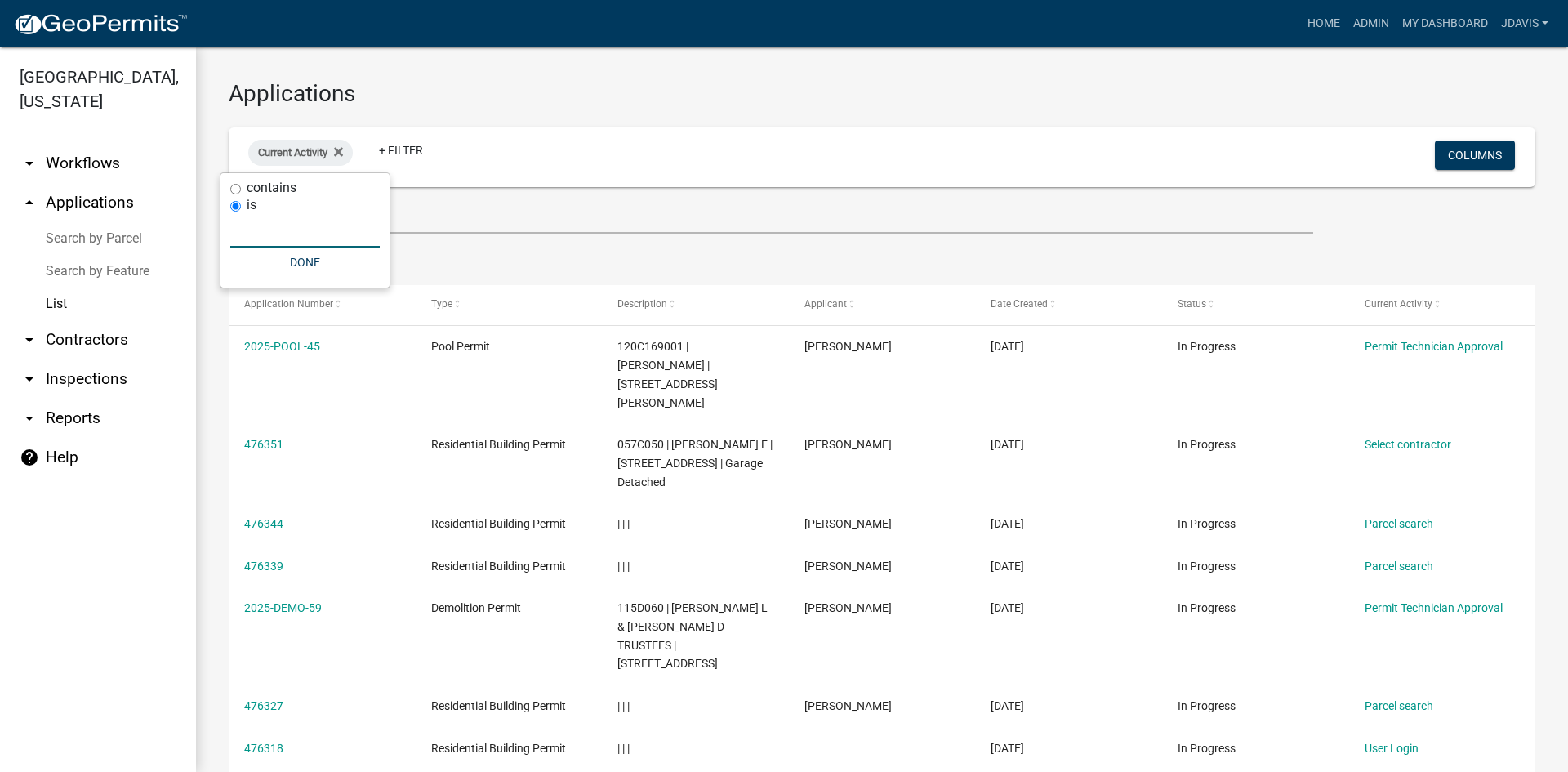
click at [251, 227] on input "text" at bounding box center [305, 231] width 149 height 33
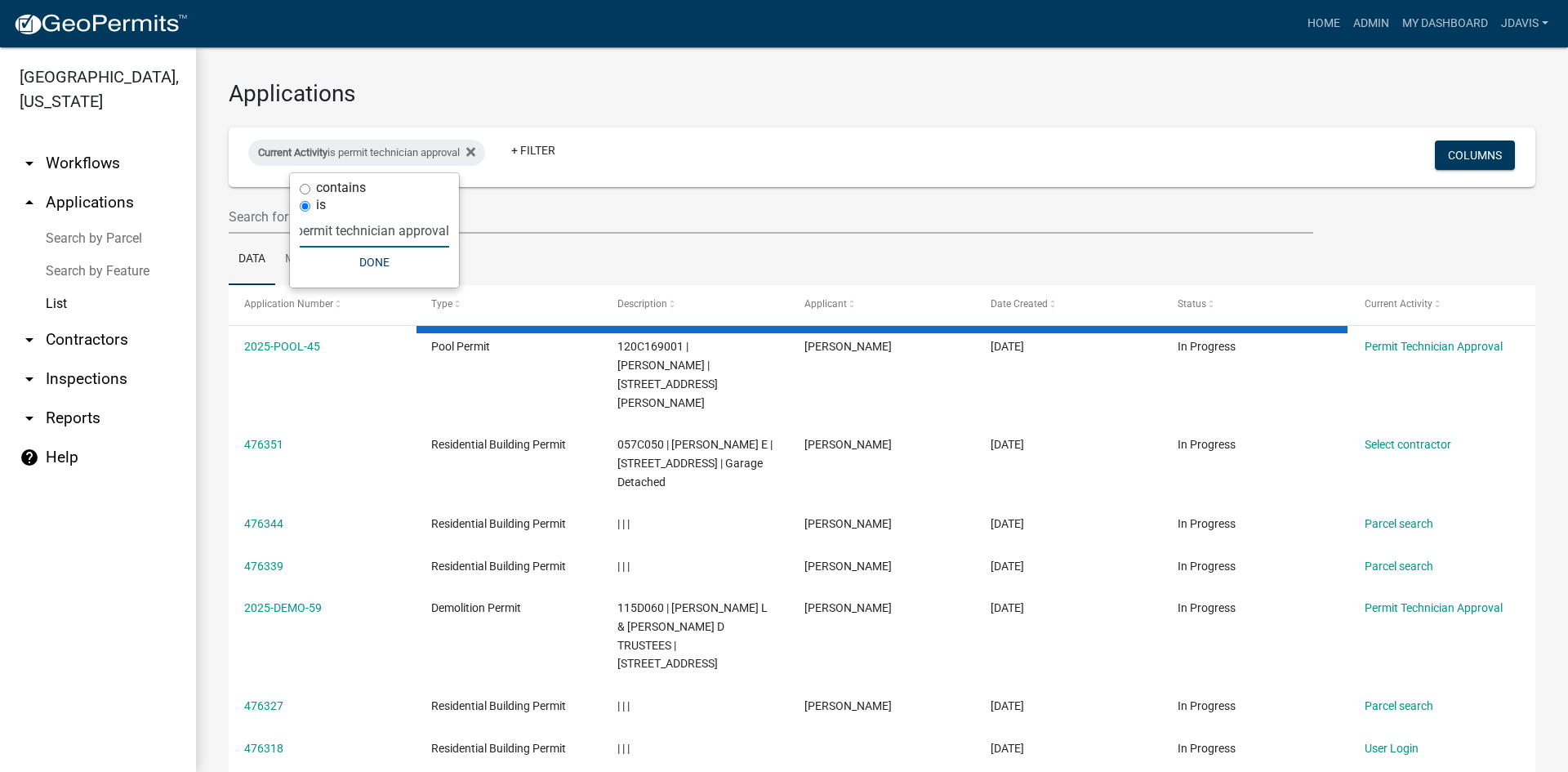
scroll to position [0, 11]
type input "permit technician approval"
click at [355, 265] on button "Done" at bounding box center [374, 262] width 149 height 30
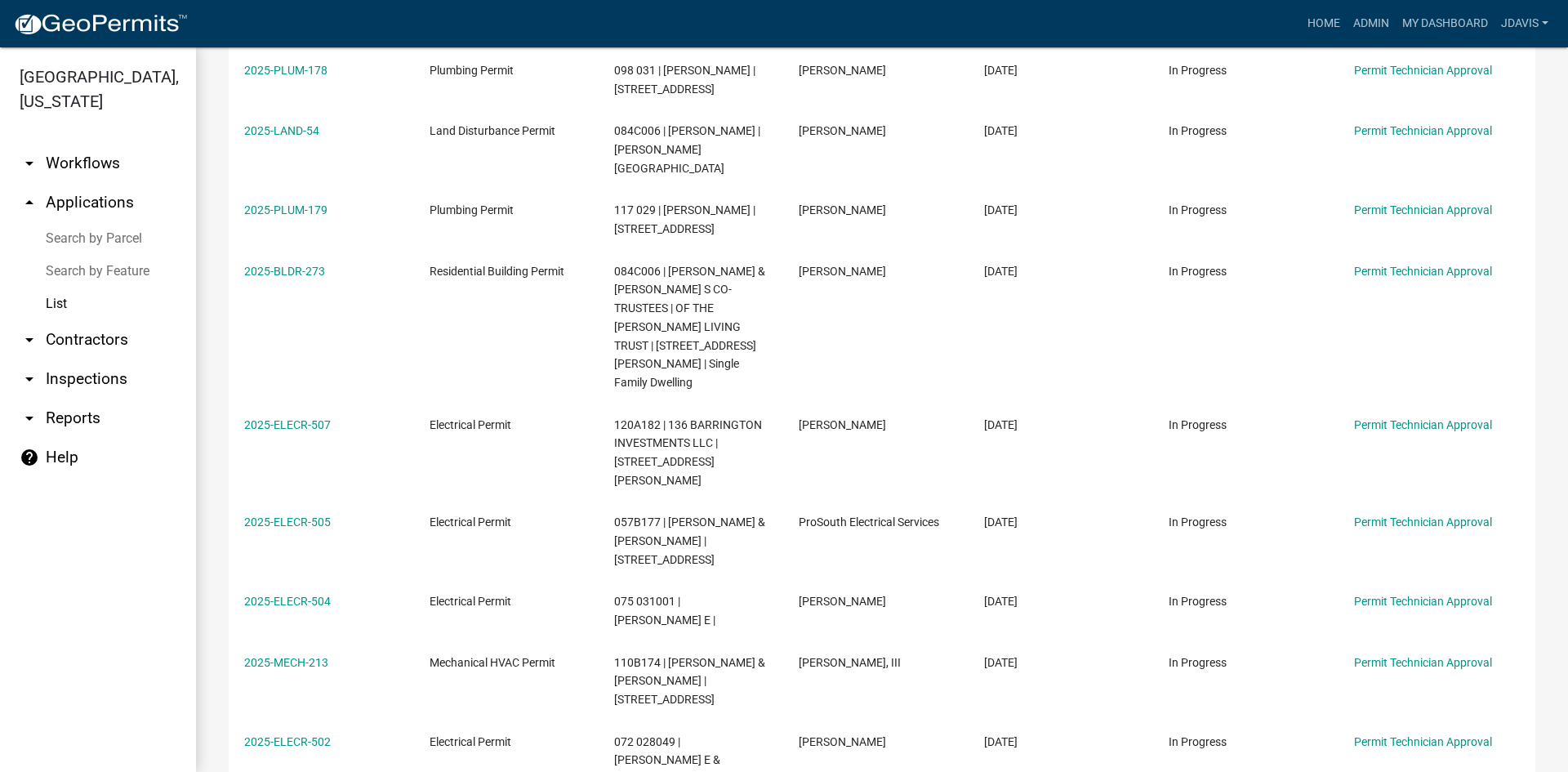
scroll to position [551, 0]
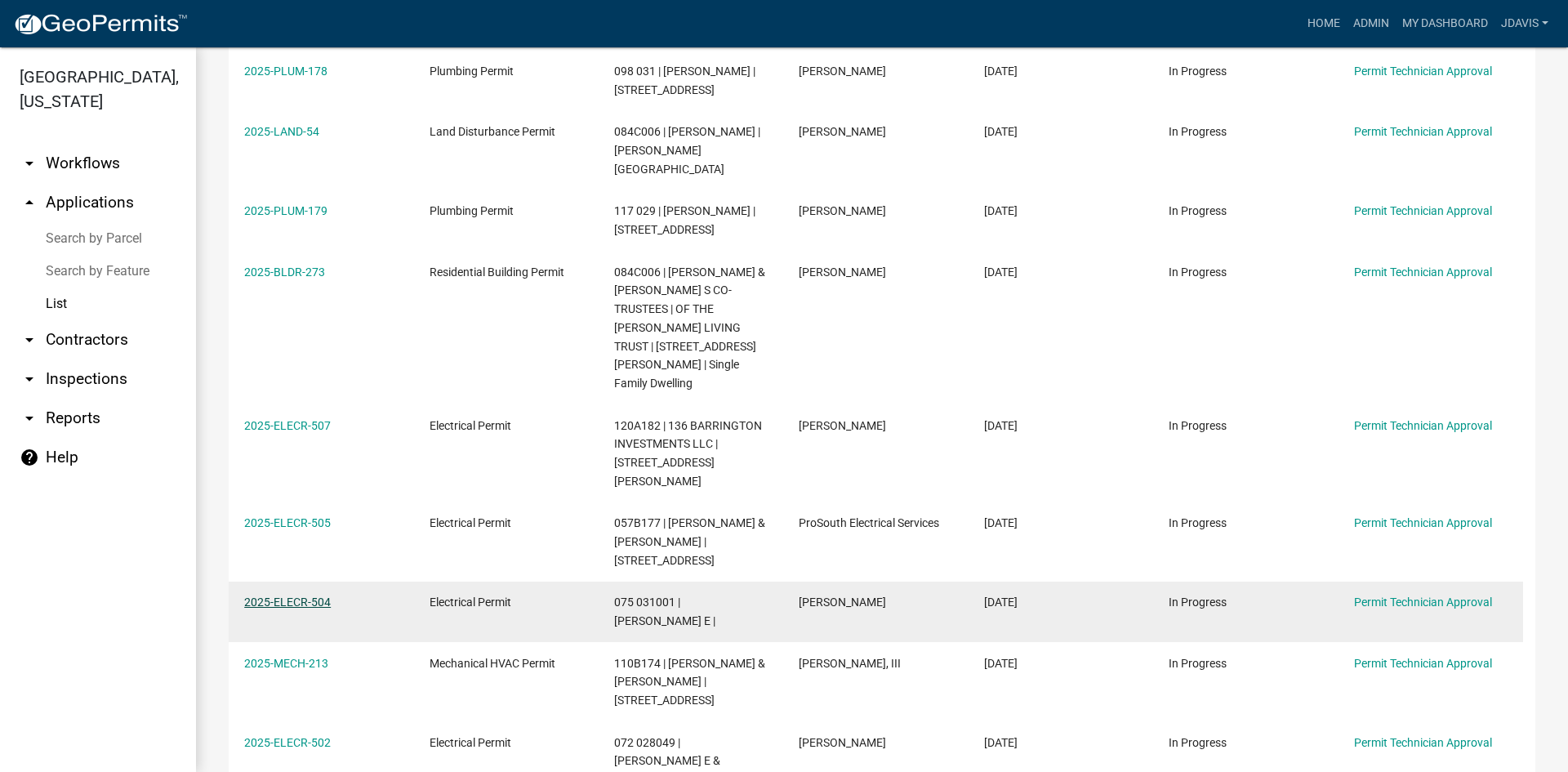
click at [320, 596] on link "2025-ELECR-504" at bounding box center [288, 602] width 87 height 13
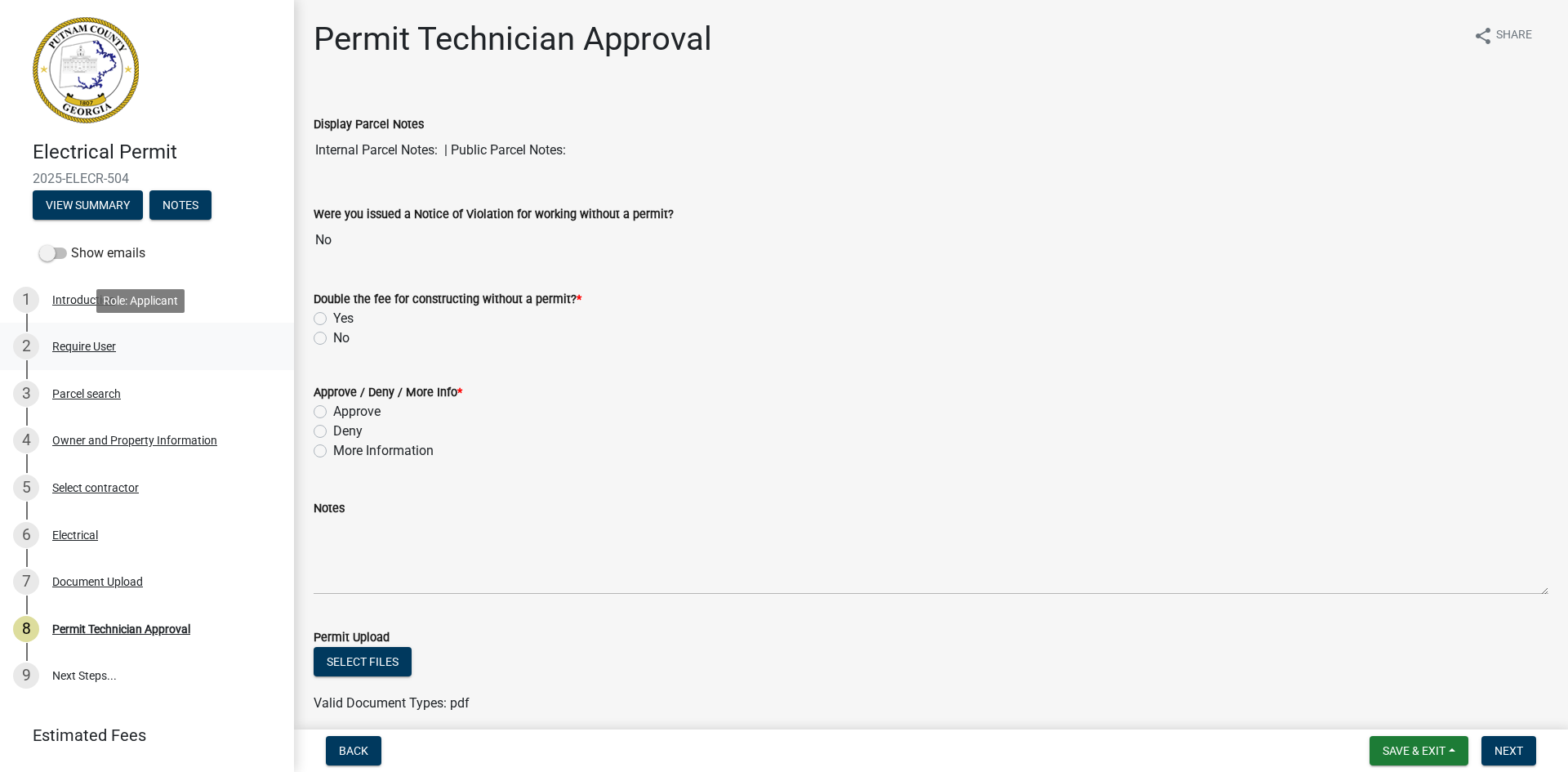
click at [97, 348] on div "Require User" at bounding box center [84, 346] width 63 height 12
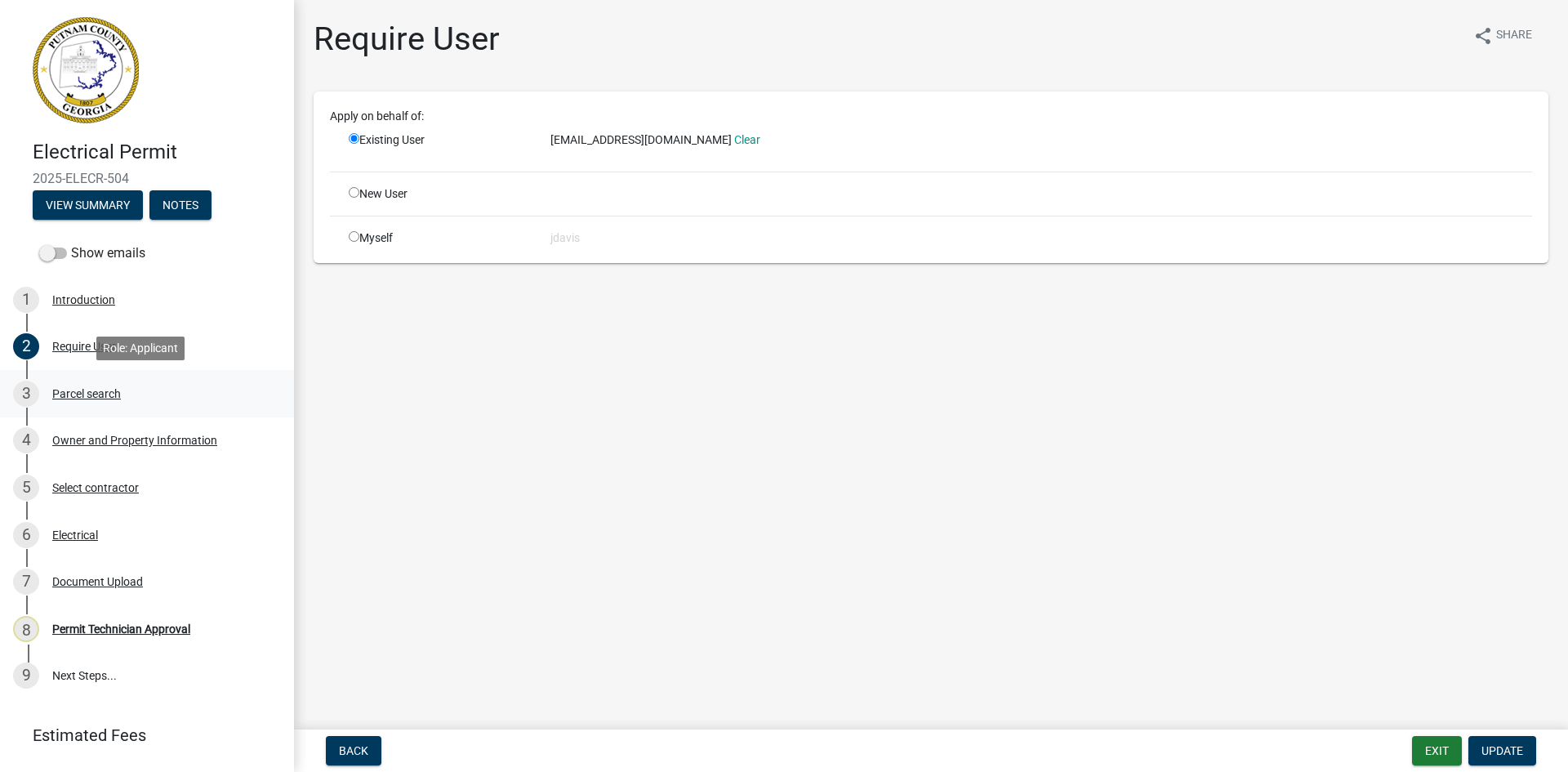
click at [109, 390] on div "Parcel search" at bounding box center [87, 393] width 69 height 12
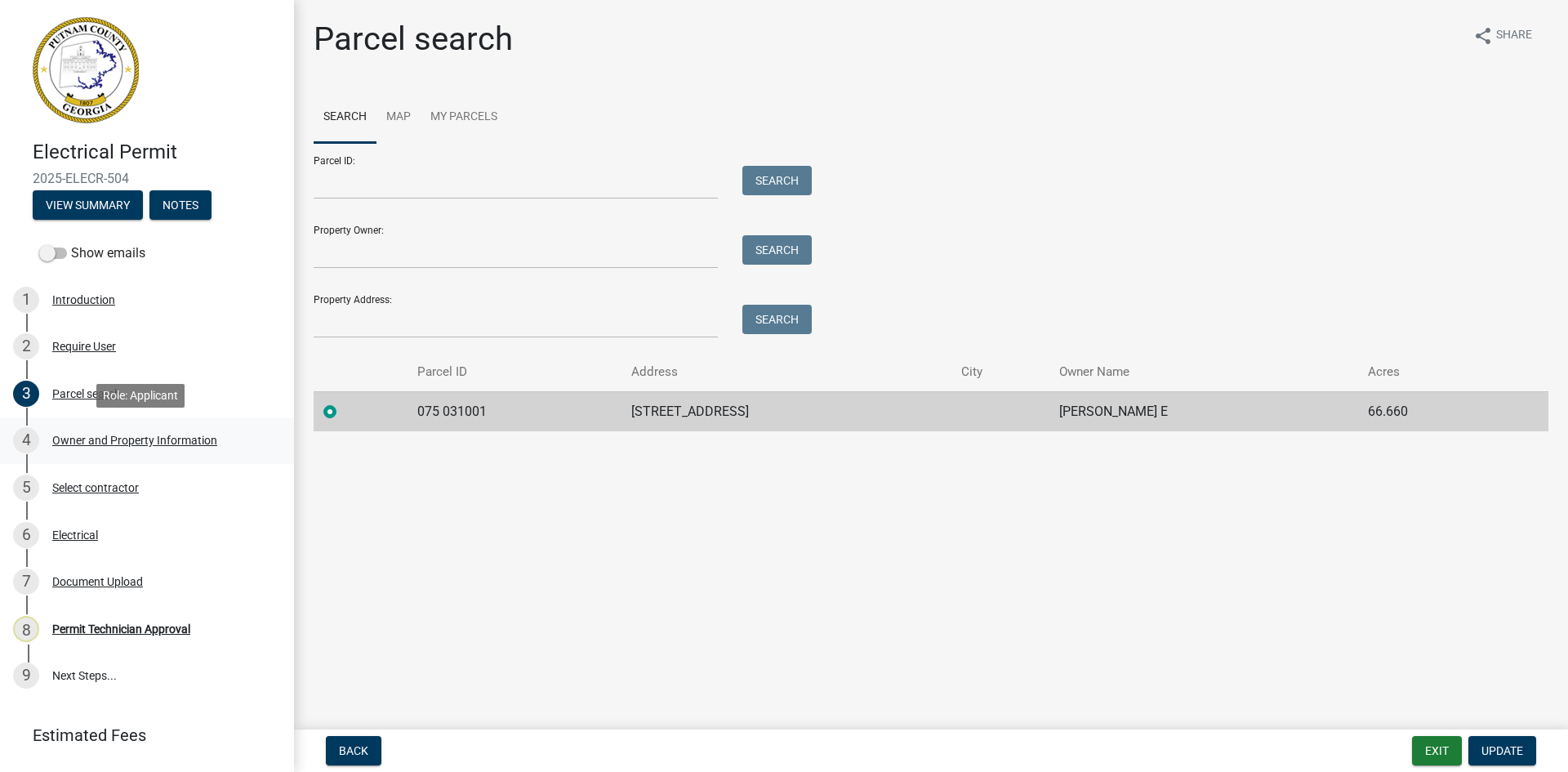
click at [143, 439] on div "Owner and Property Information" at bounding box center [135, 440] width 165 height 12
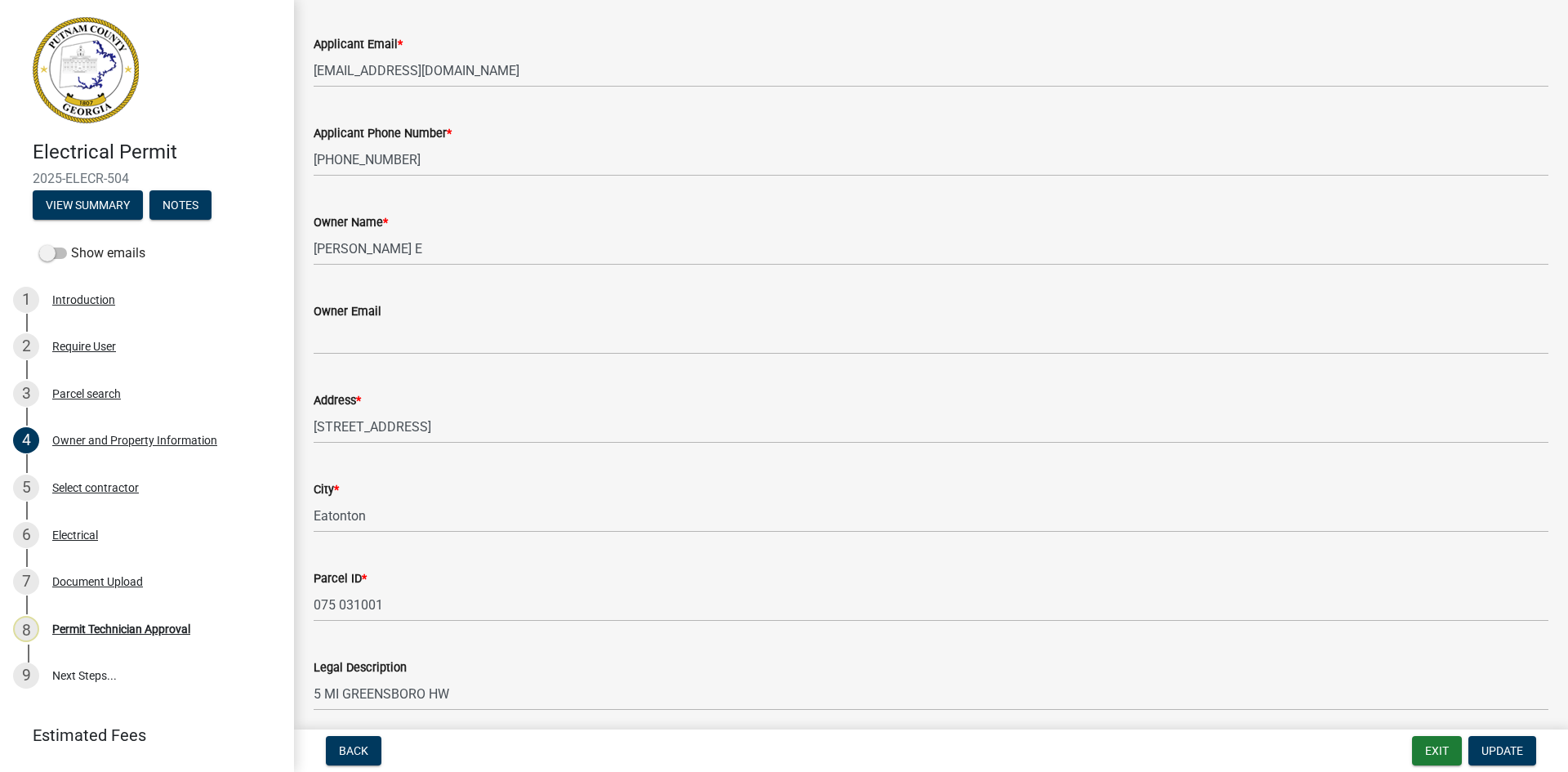
scroll to position [455, 0]
